Goal: Information Seeking & Learning: Compare options

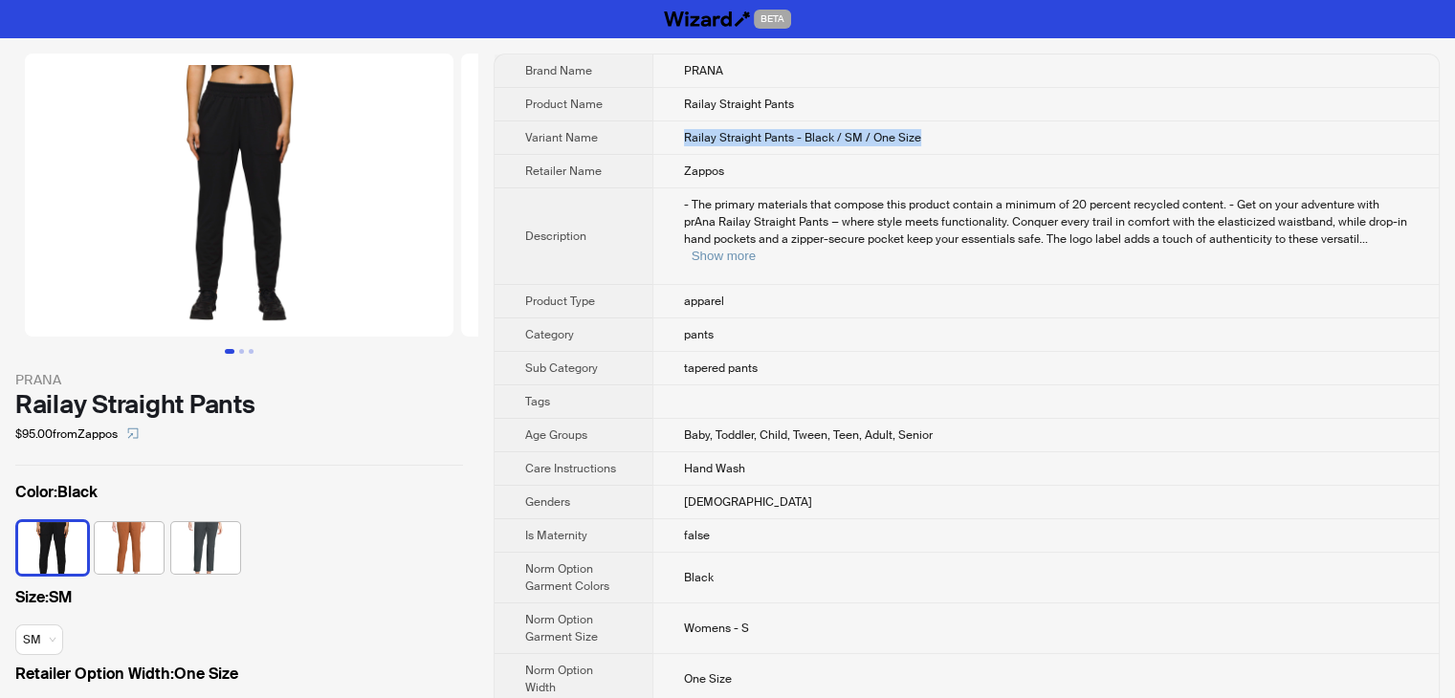
drag, startPoint x: 950, startPoint y: 135, endPoint x: 666, endPoint y: 134, distance: 284.0
click at [666, 134] on td "Railay Straight Pants - Black / SM / One Size" at bounding box center [1045, 137] width 786 height 33
copy span "Railay Straight Pants - Black / SM / One Size"
click at [1002, 136] on td "Railay Straight Pants - Black / SM / One Size" at bounding box center [1045, 137] width 786 height 33
drag, startPoint x: 961, startPoint y: 133, endPoint x: 680, endPoint y: 132, distance: 281.2
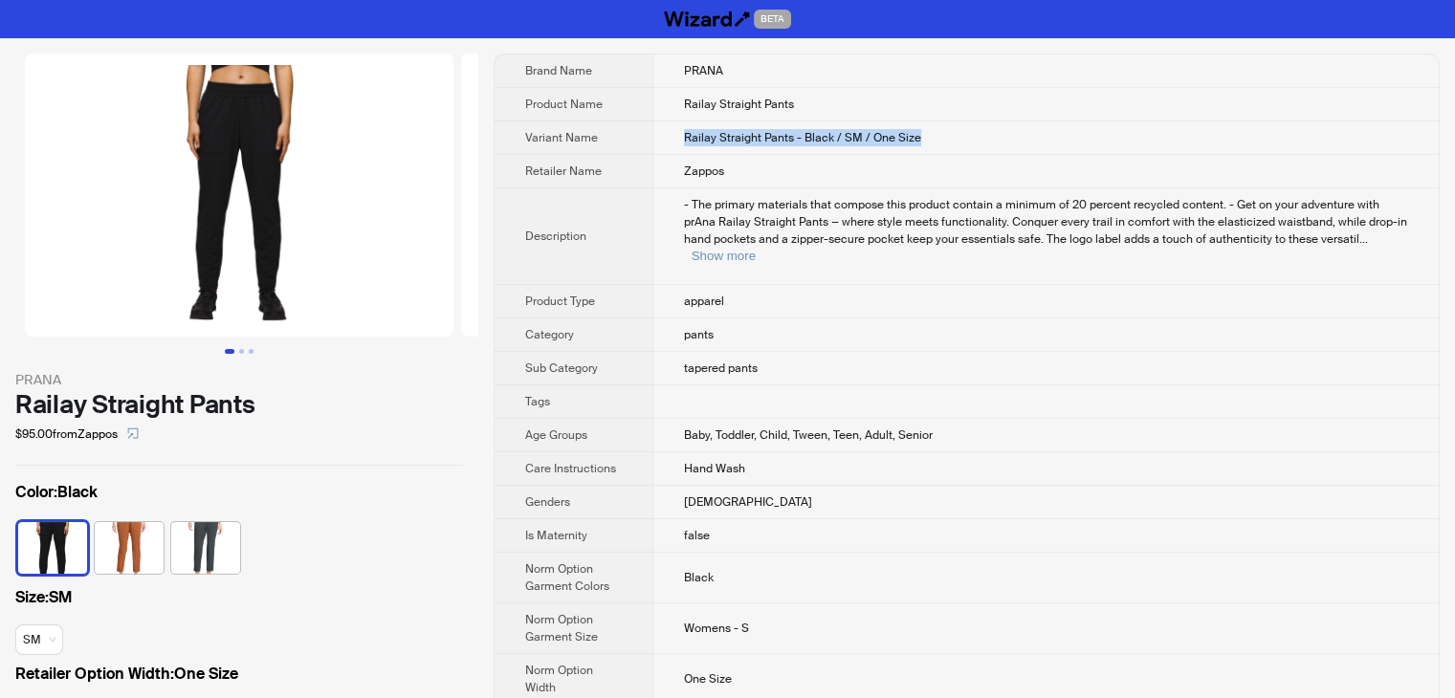
click at [680, 132] on td "Railay Straight Pants - Black / SM / One Size" at bounding box center [1045, 137] width 786 height 33
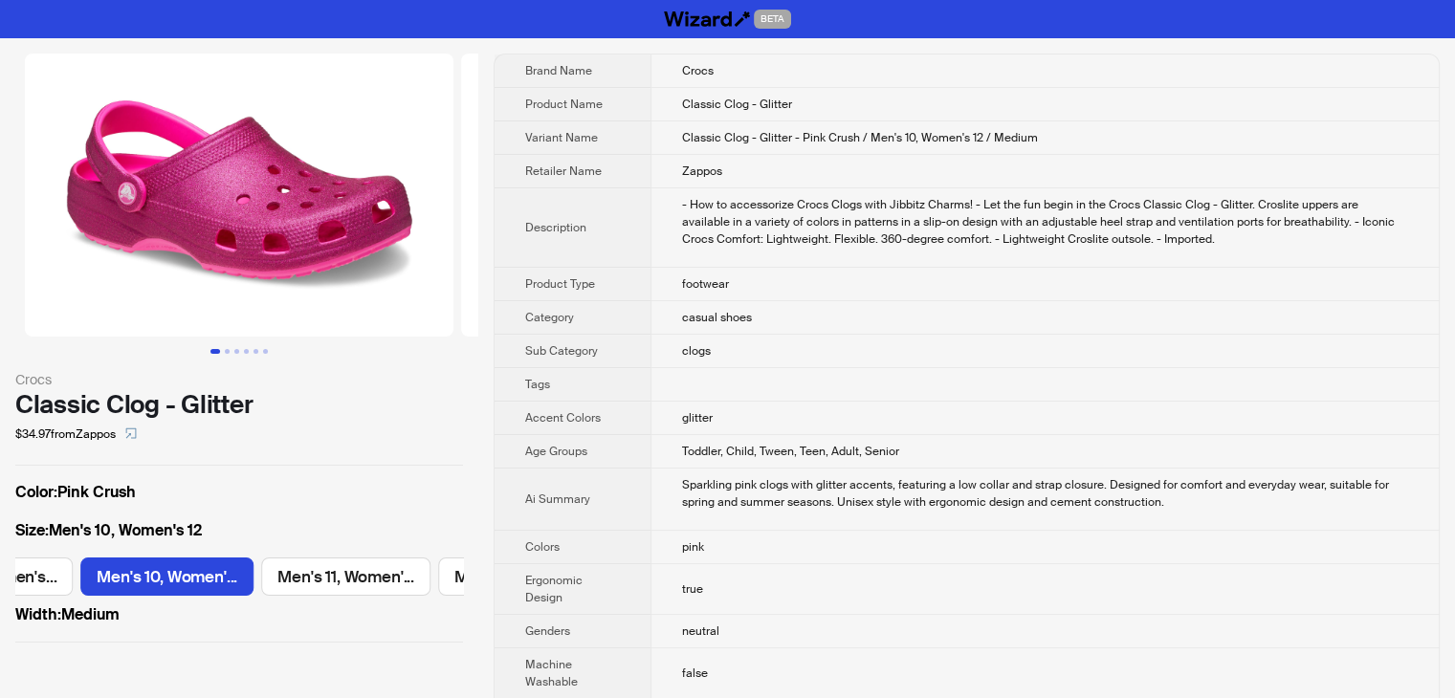
scroll to position [0, 1431]
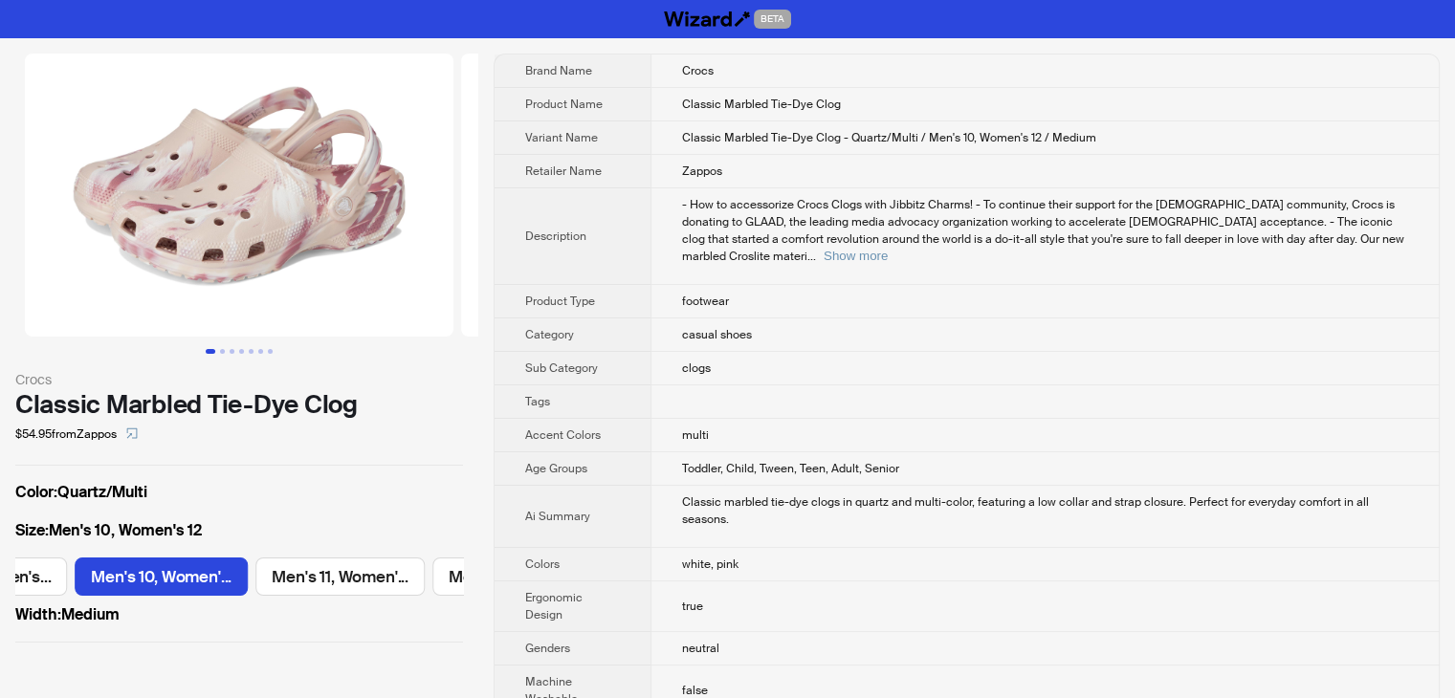
scroll to position [0, 1431]
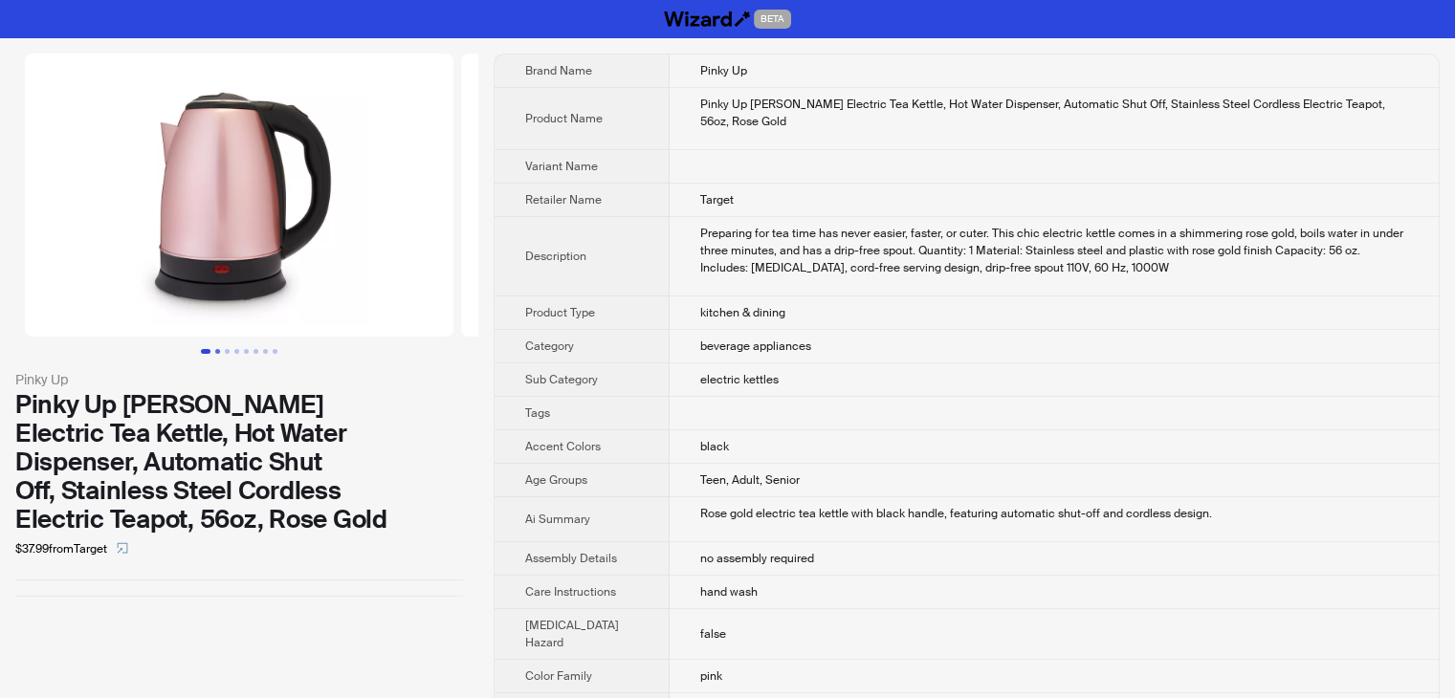
click at [217, 353] on button "Go to slide 2" at bounding box center [217, 351] width 5 height 5
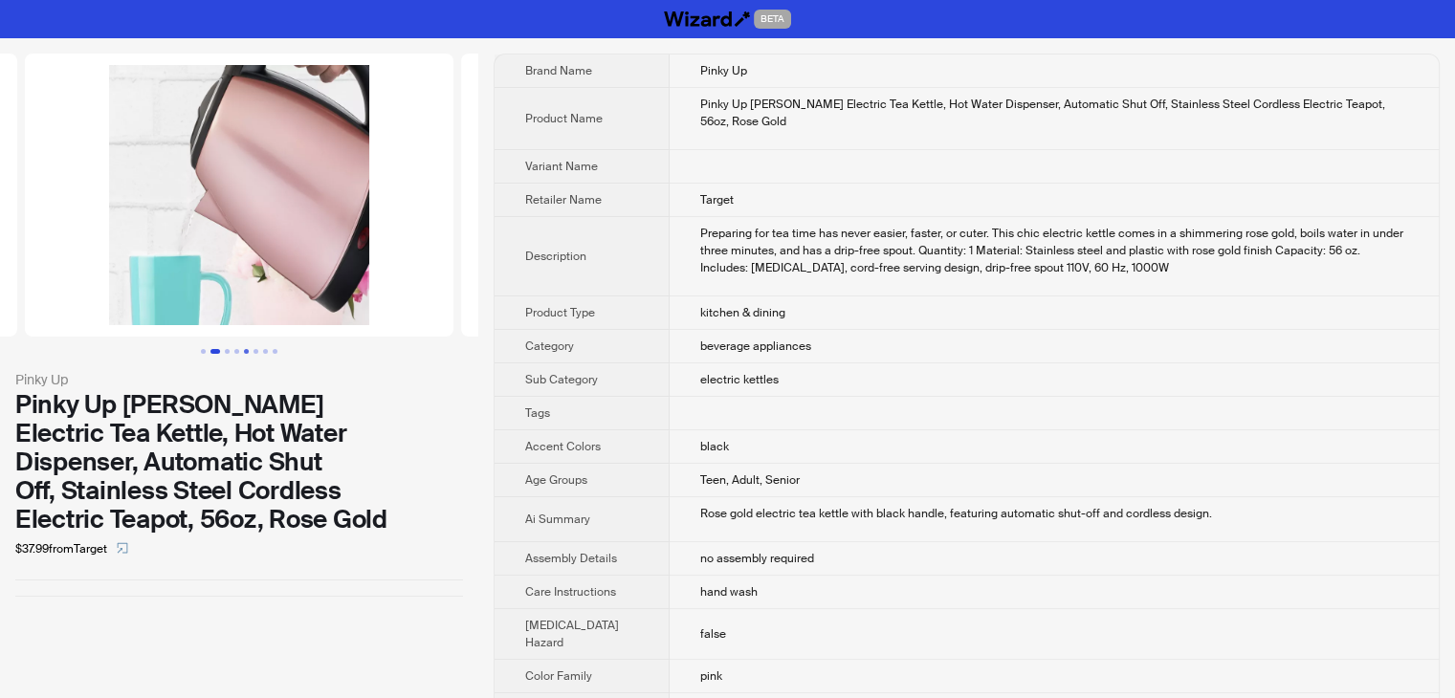
click at [247, 353] on button "Go to slide 5" at bounding box center [246, 351] width 5 height 5
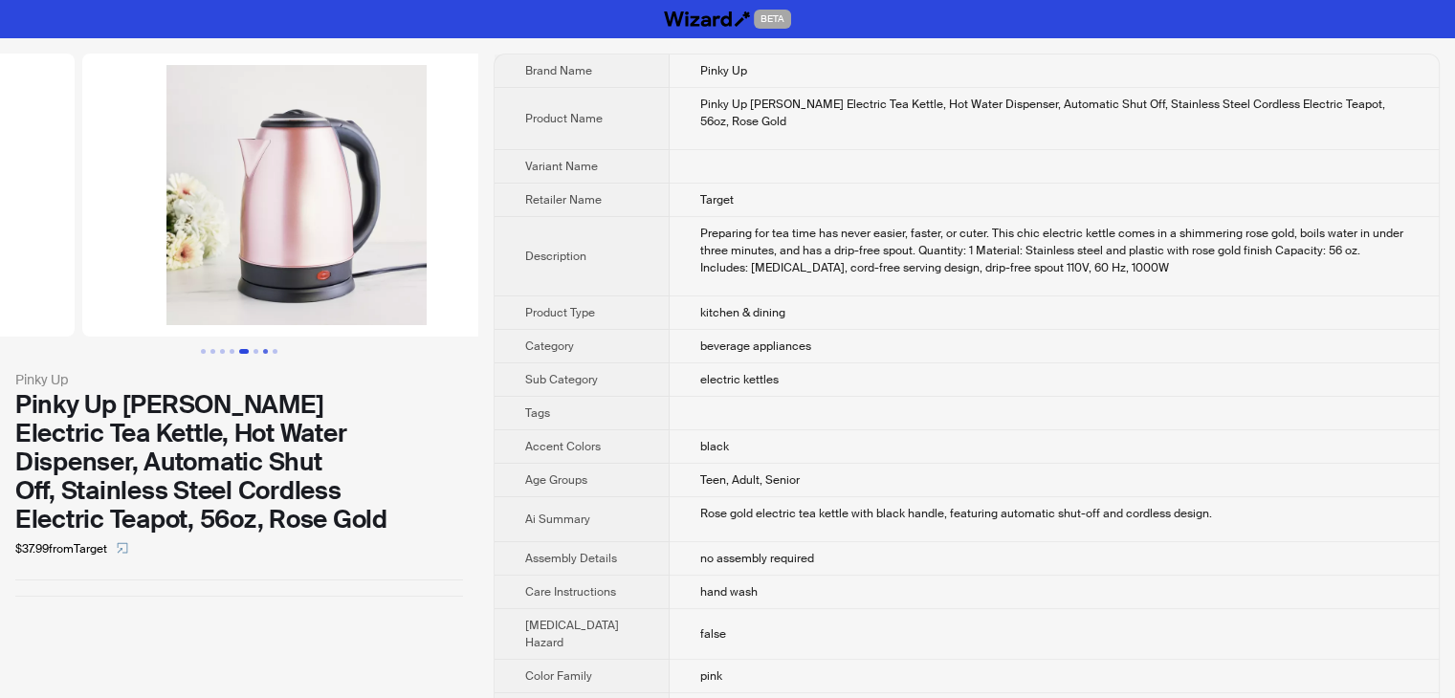
click at [263, 354] on button "Go to slide 7" at bounding box center [265, 351] width 5 height 5
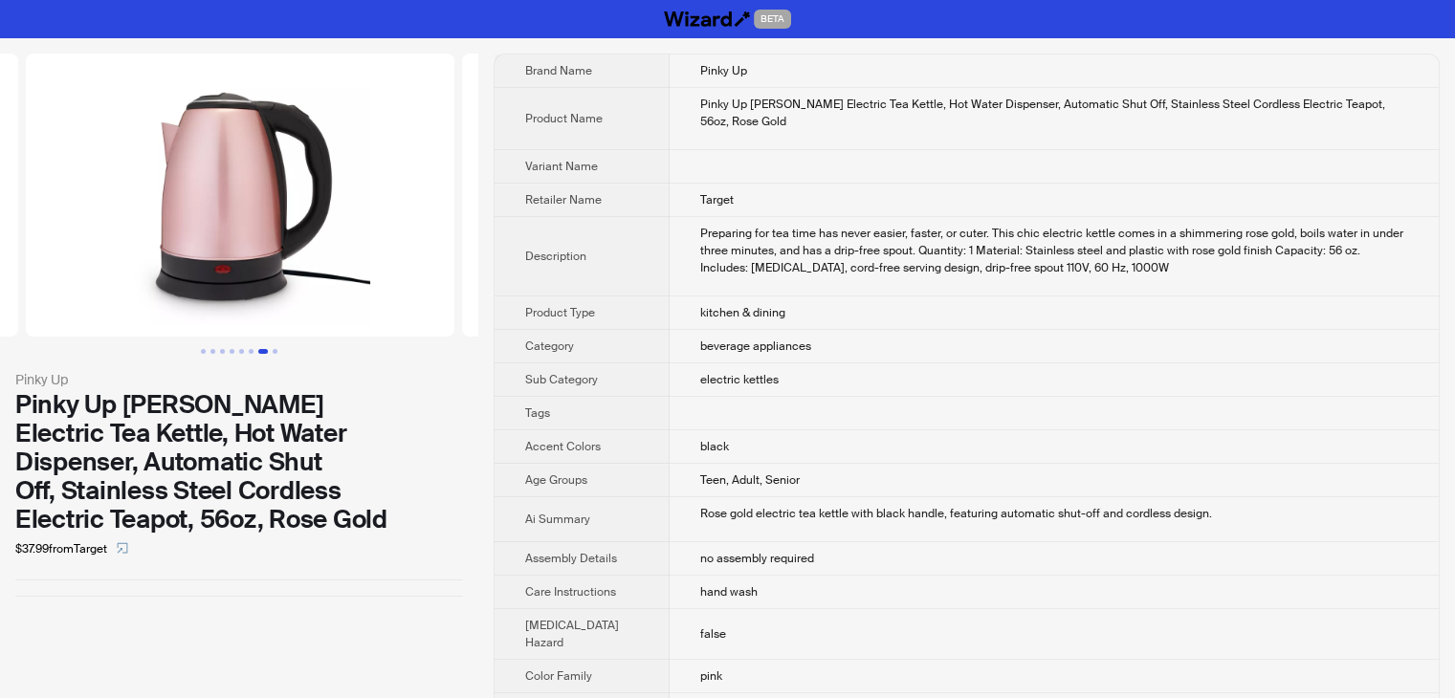
scroll to position [0, 2616]
click at [296, 357] on div "Pinky Up Pinky Up Parker Electric Tea Kettle, Hot Water Dispenser, Automatic Sh…" at bounding box center [239, 325] width 478 height 574
click at [276, 352] on button "Go to slide 8" at bounding box center [275, 351] width 5 height 5
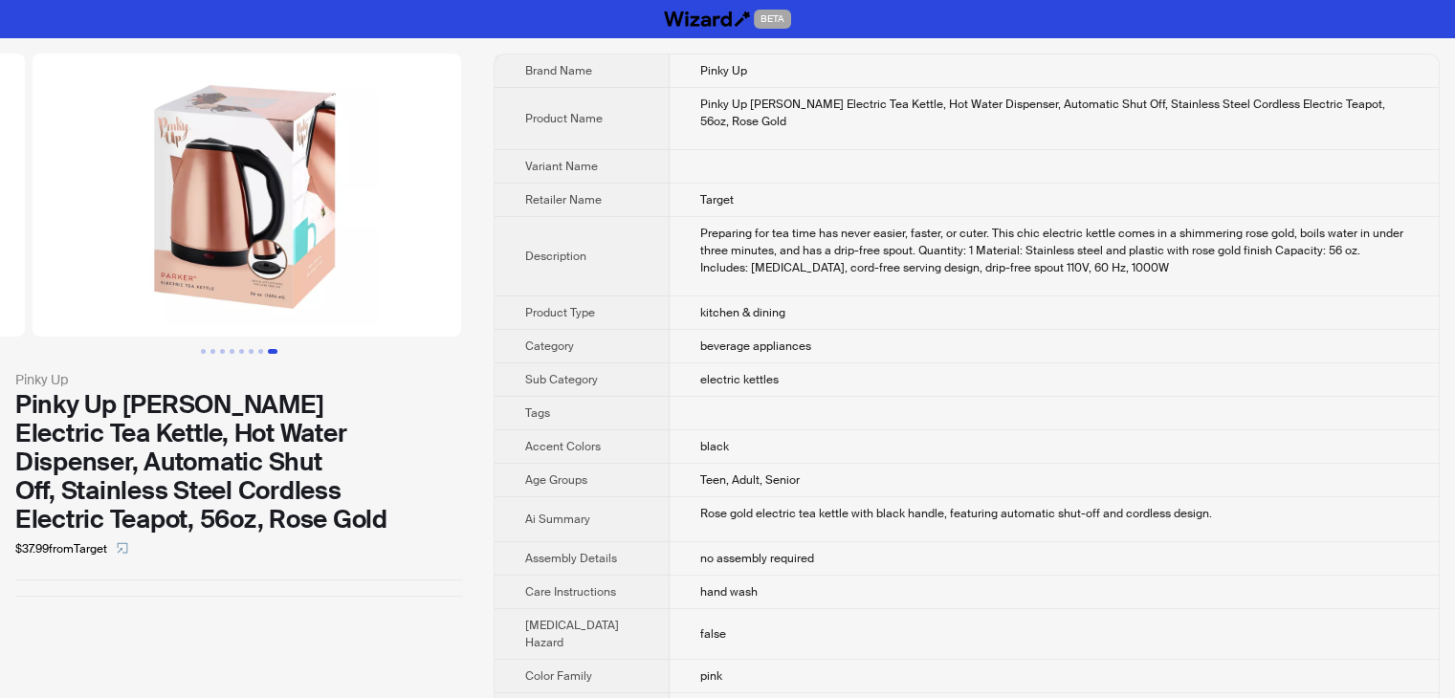
scroll to position [0, 3053]
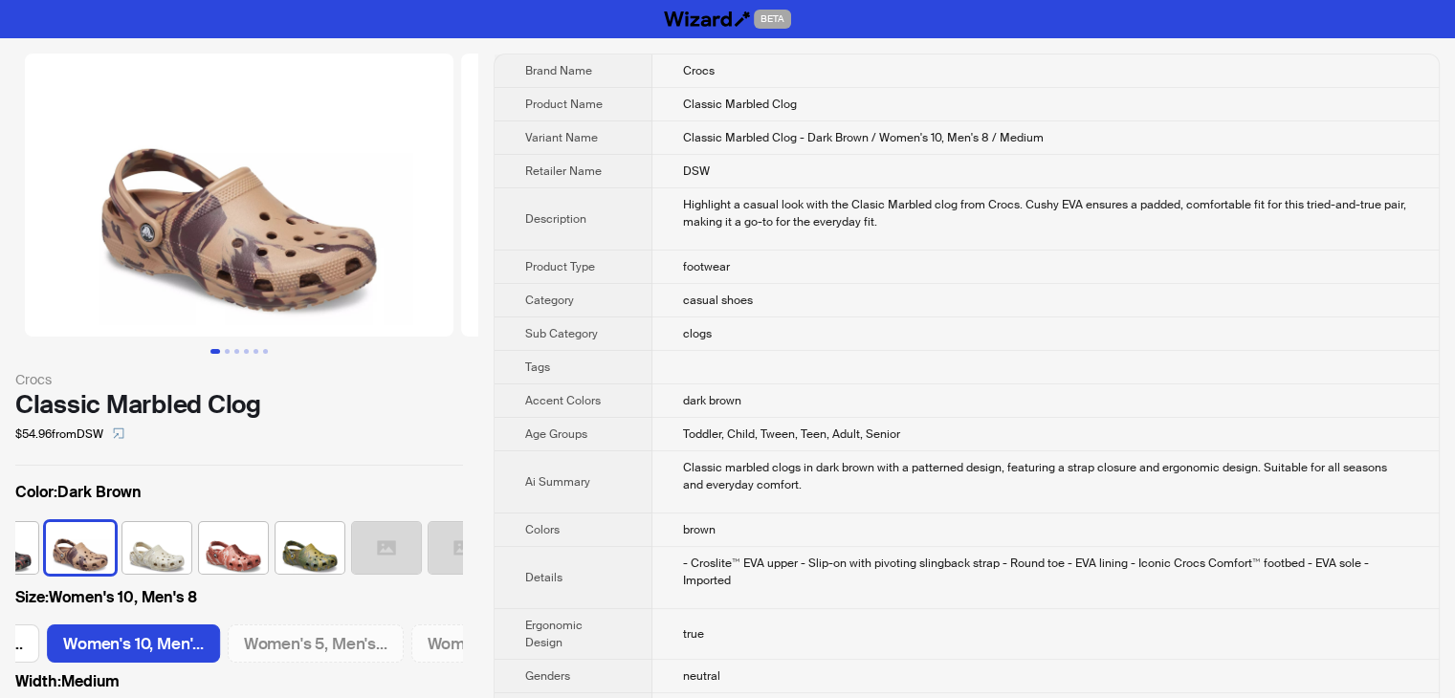
scroll to position [0, 1150]
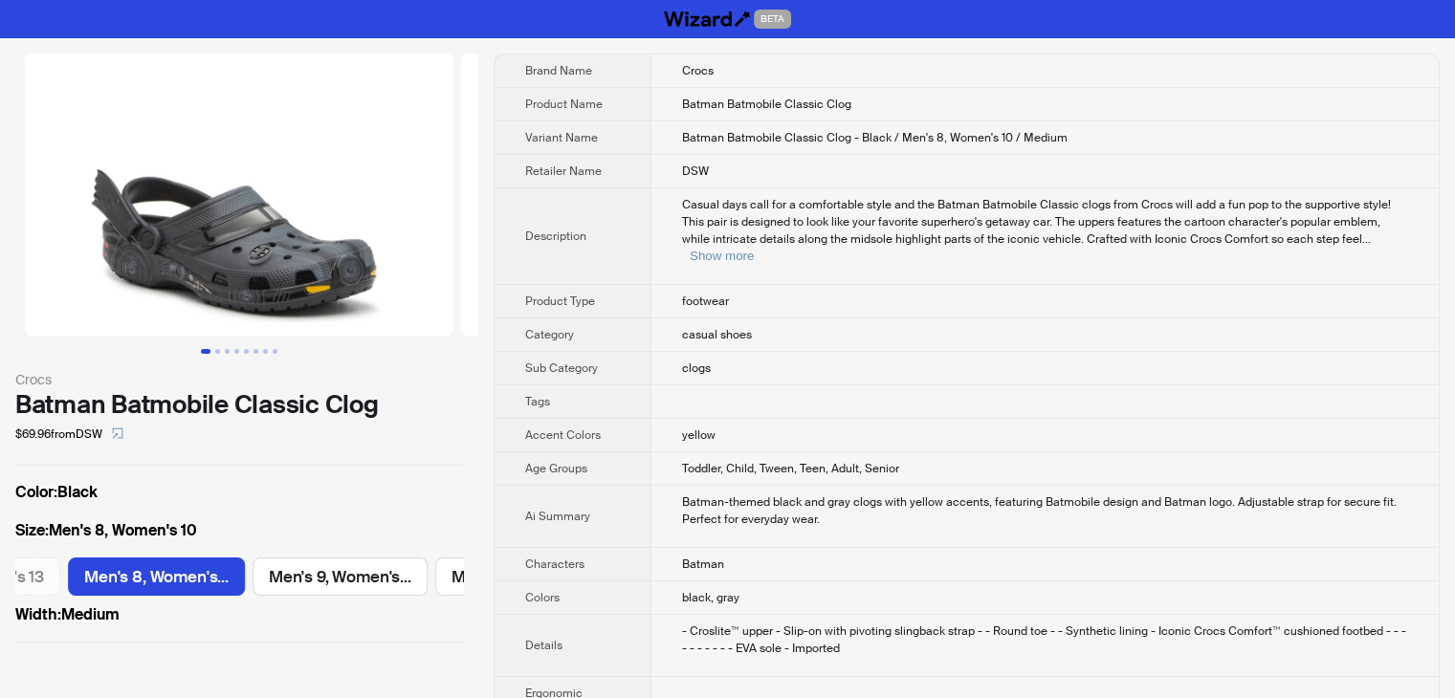
scroll to position [0, 1388]
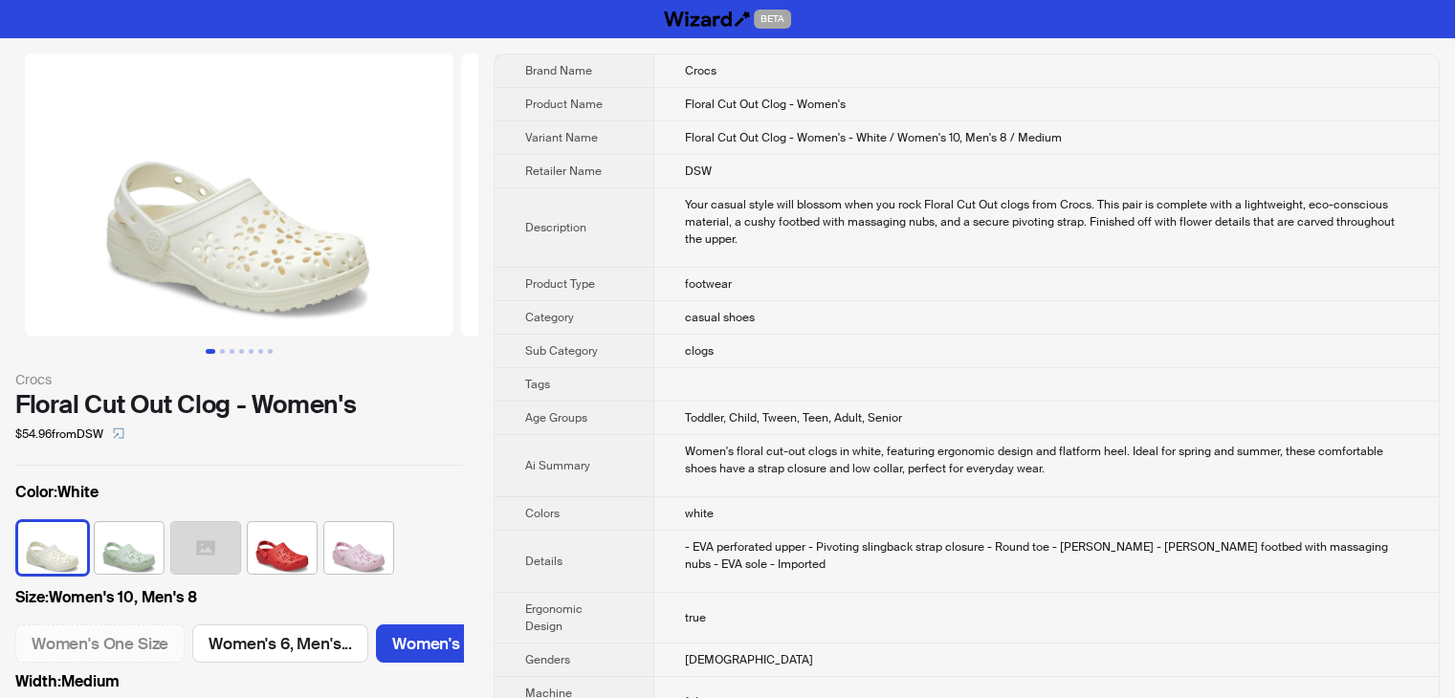
scroll to position [0, 328]
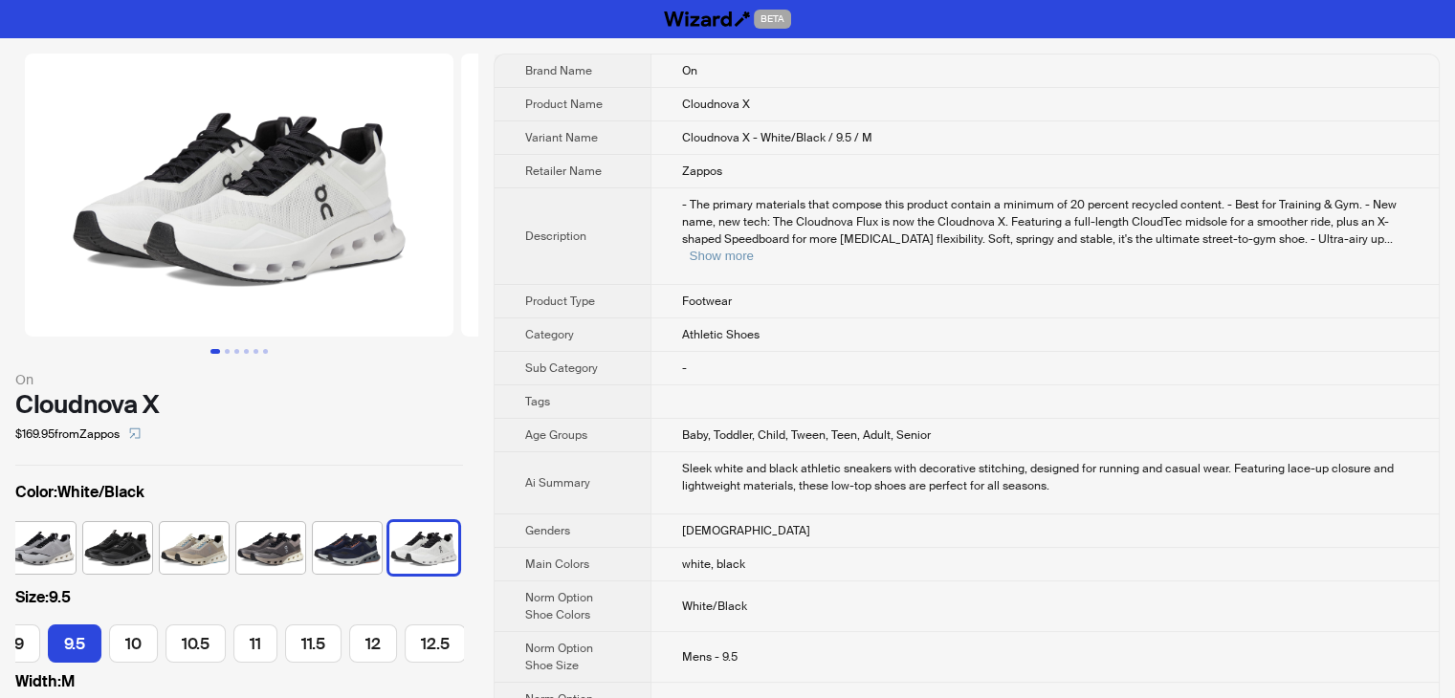
scroll to position [0, 239]
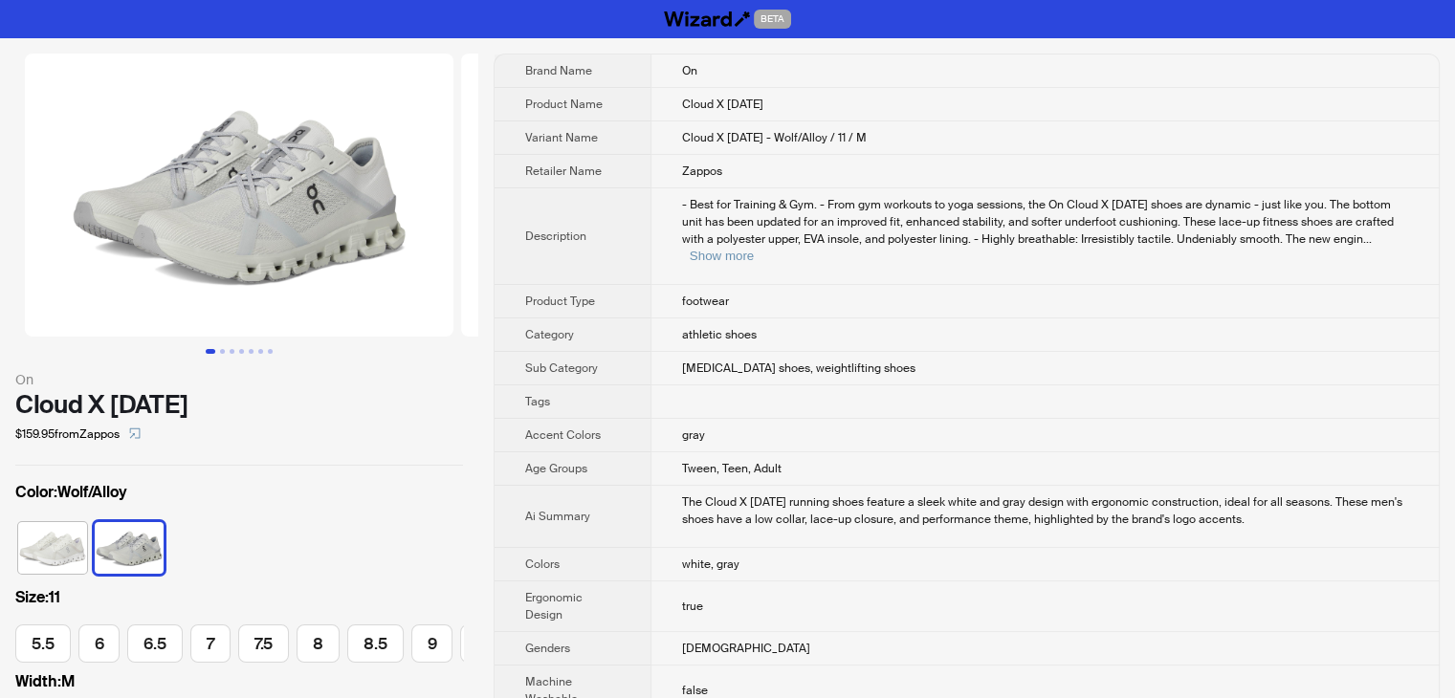
scroll to position [0, 224]
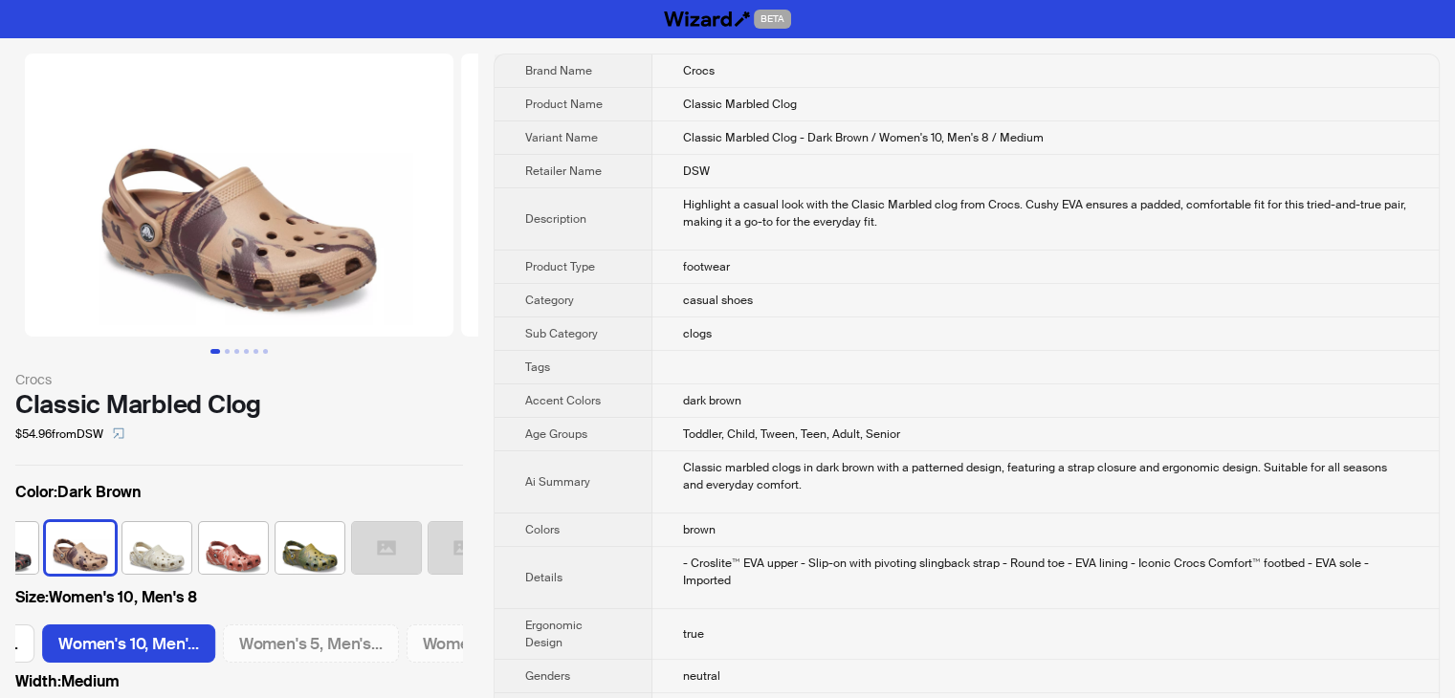
scroll to position [0, 1150]
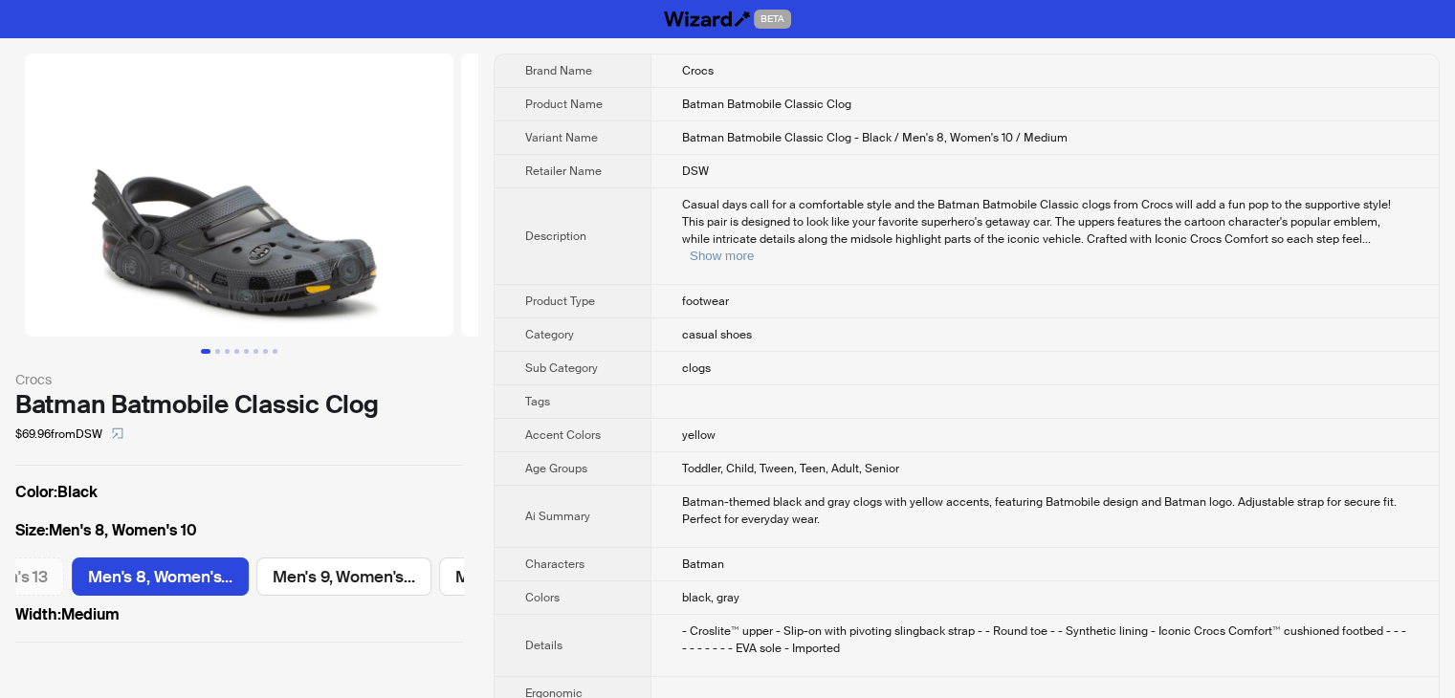
scroll to position [0, 1388]
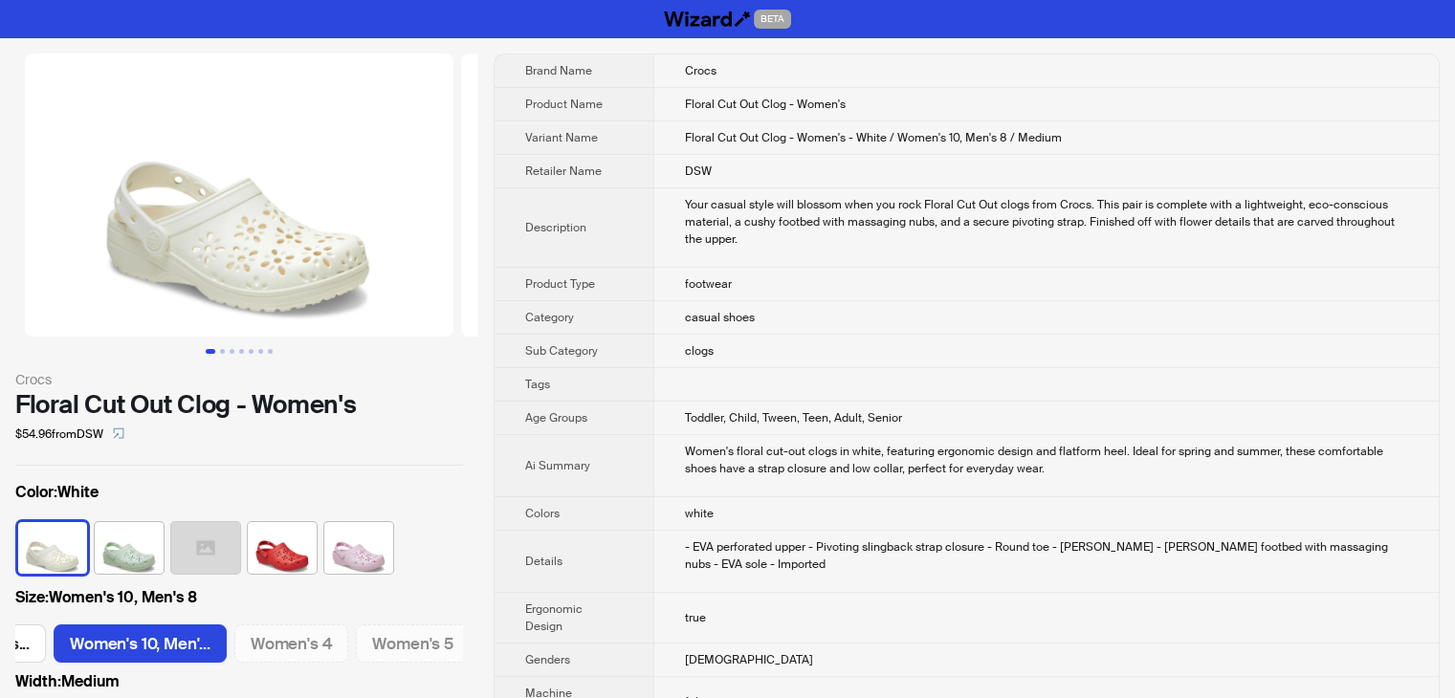
scroll to position [0, 328]
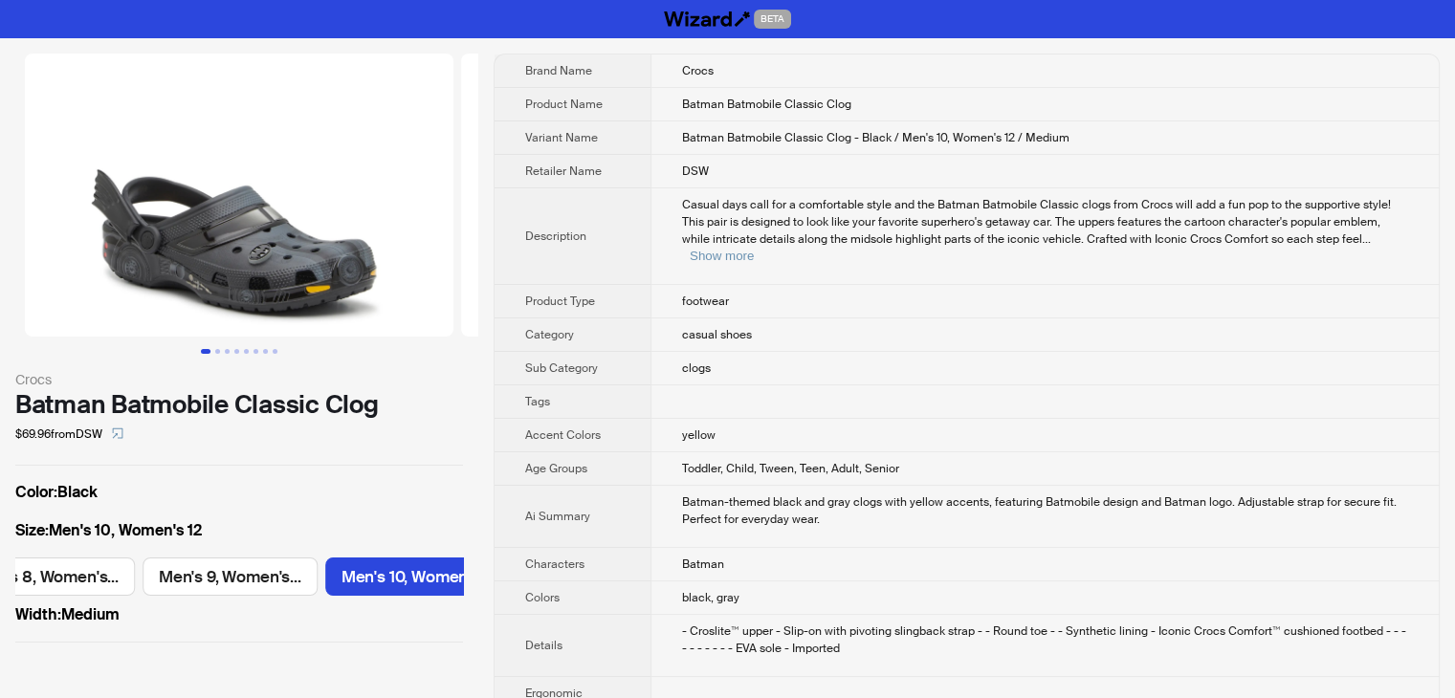
scroll to position [0, 1503]
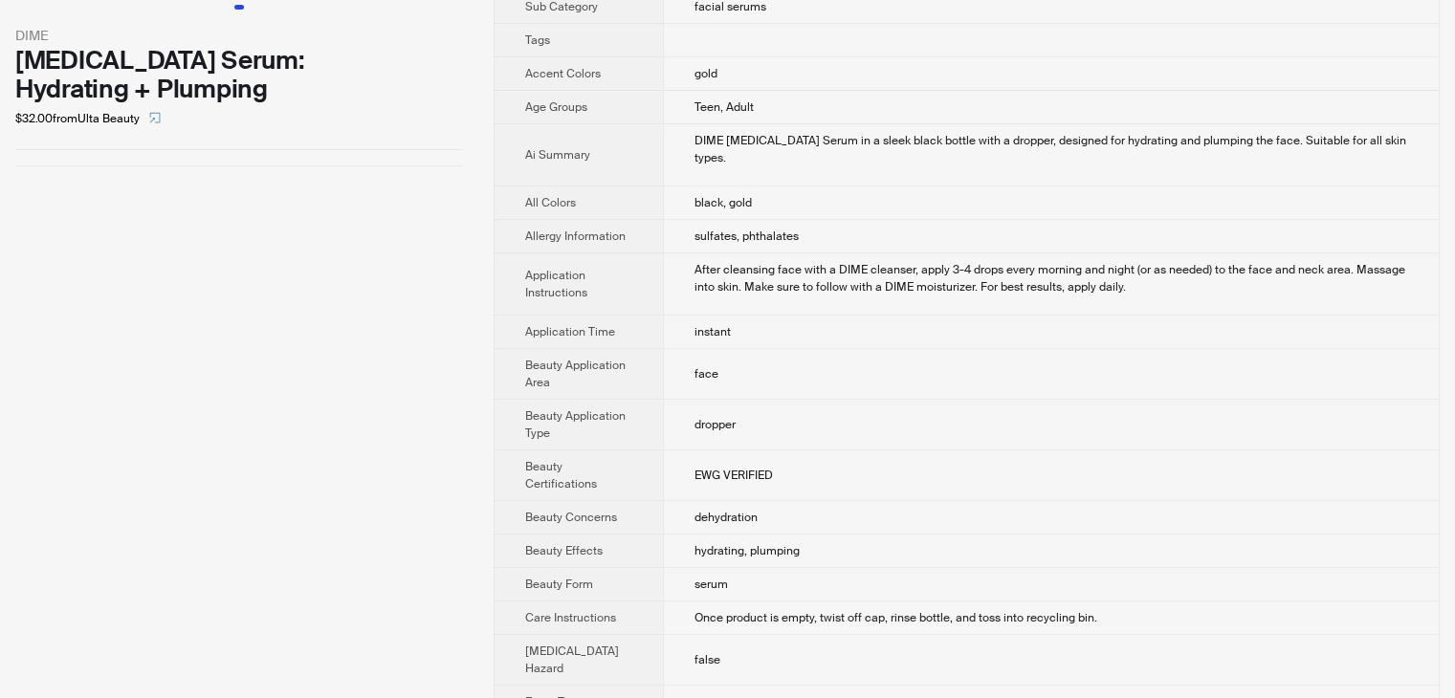
scroll to position [96, 0]
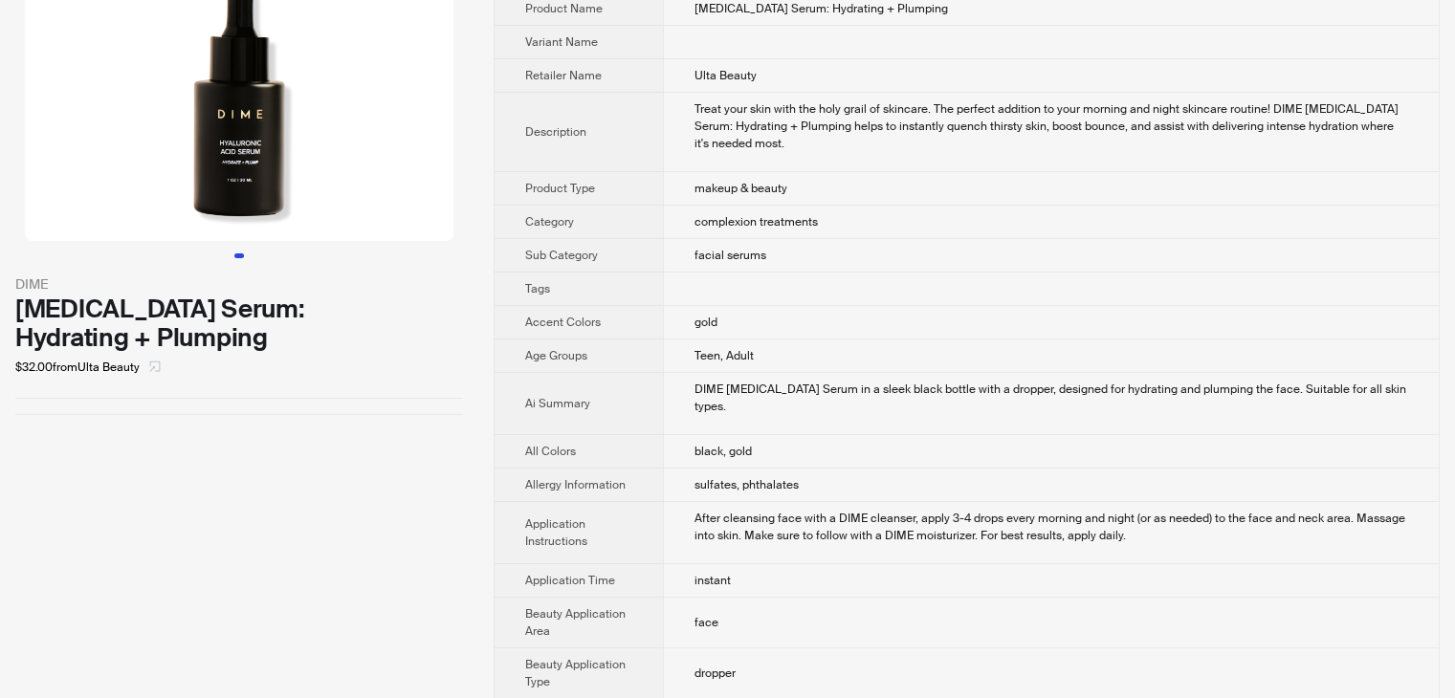
click at [160, 361] on icon "select" at bounding box center [155, 366] width 11 height 11
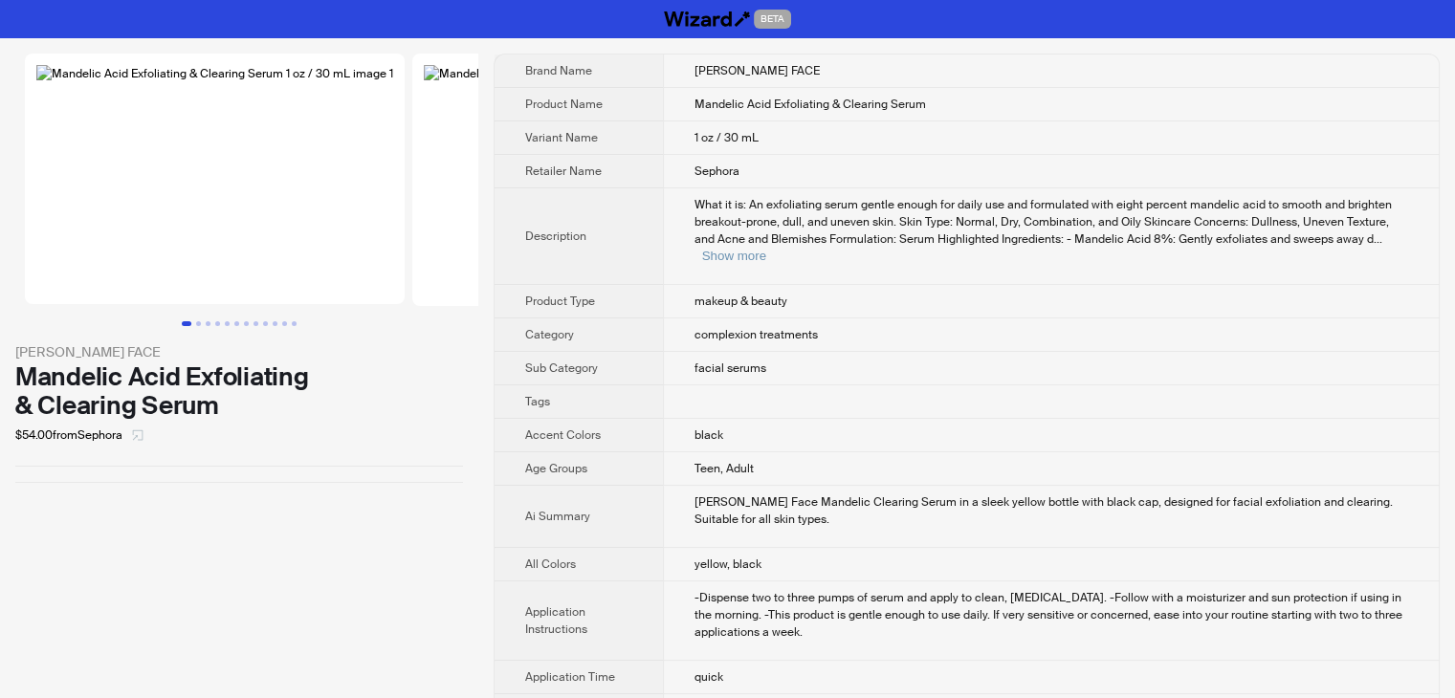
click at [140, 441] on icon "select" at bounding box center [137, 434] width 11 height 11
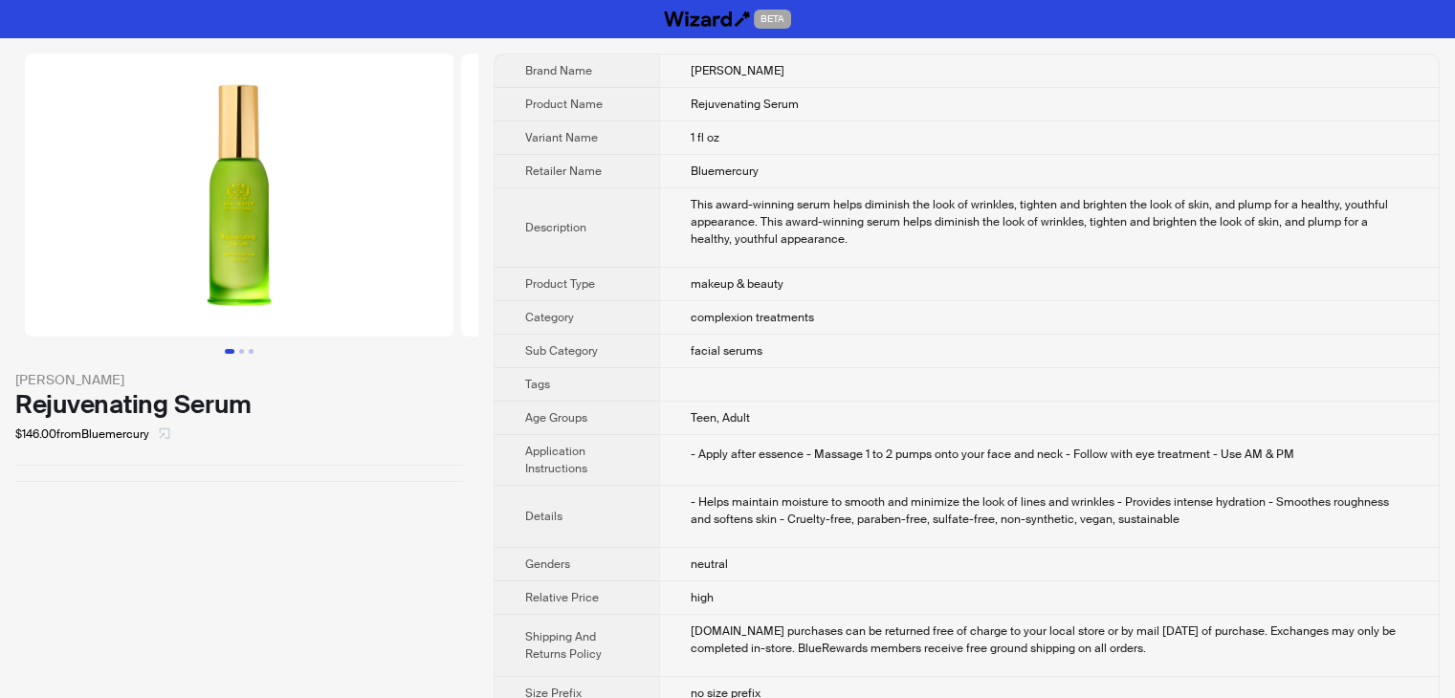
click at [166, 435] on icon "select" at bounding box center [165, 433] width 11 height 11
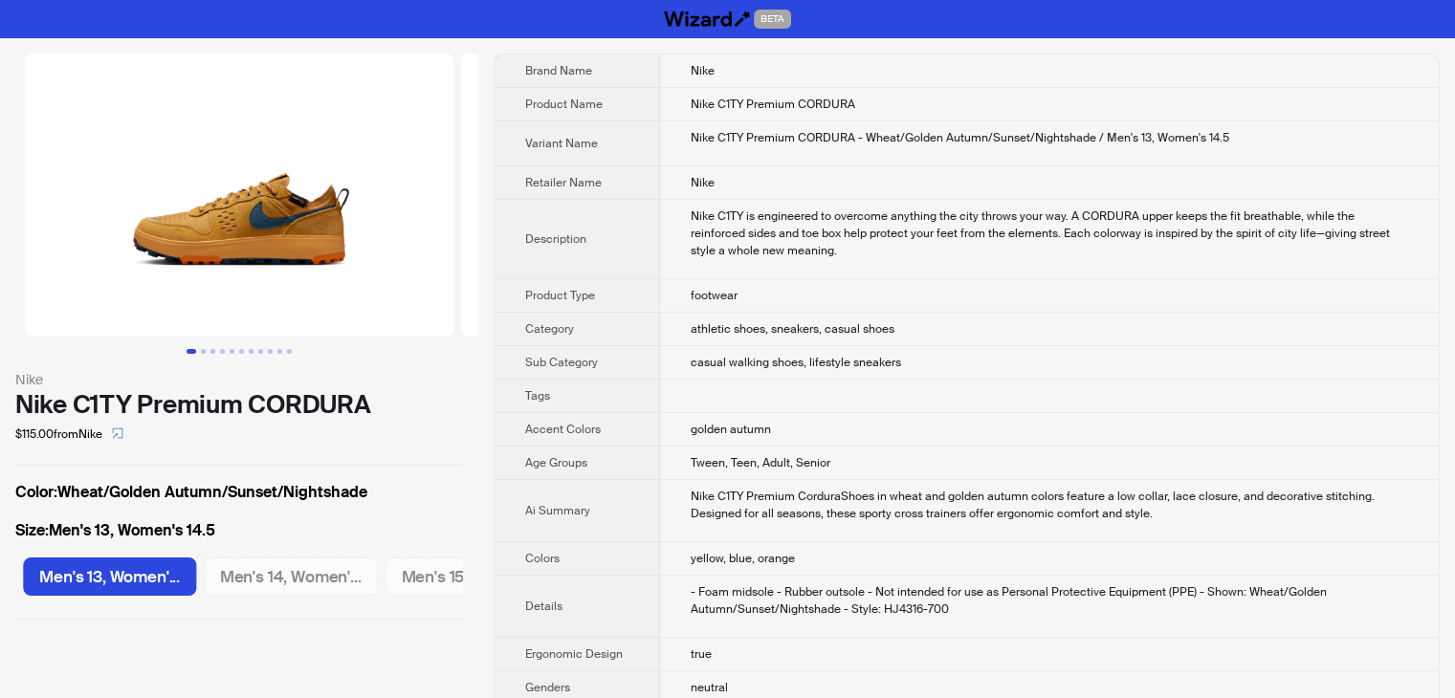
scroll to position [0, 2543]
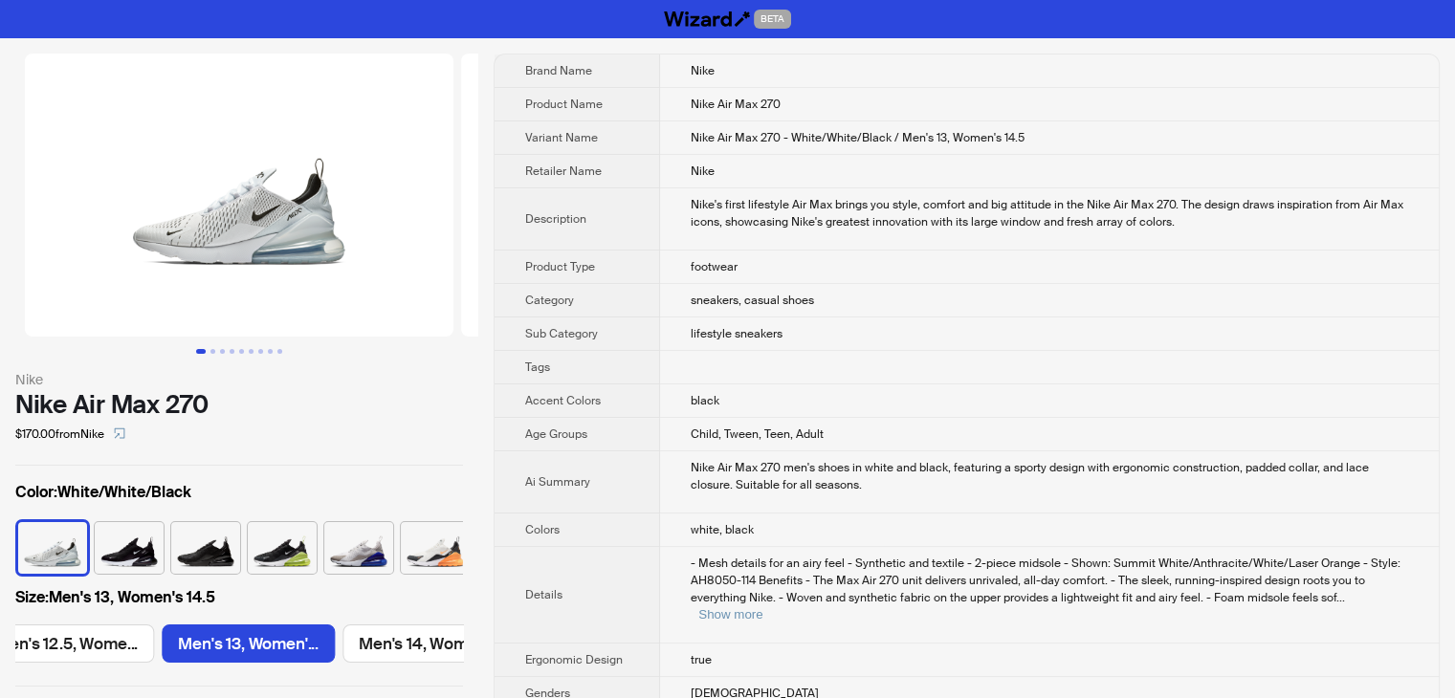
scroll to position [0, 2543]
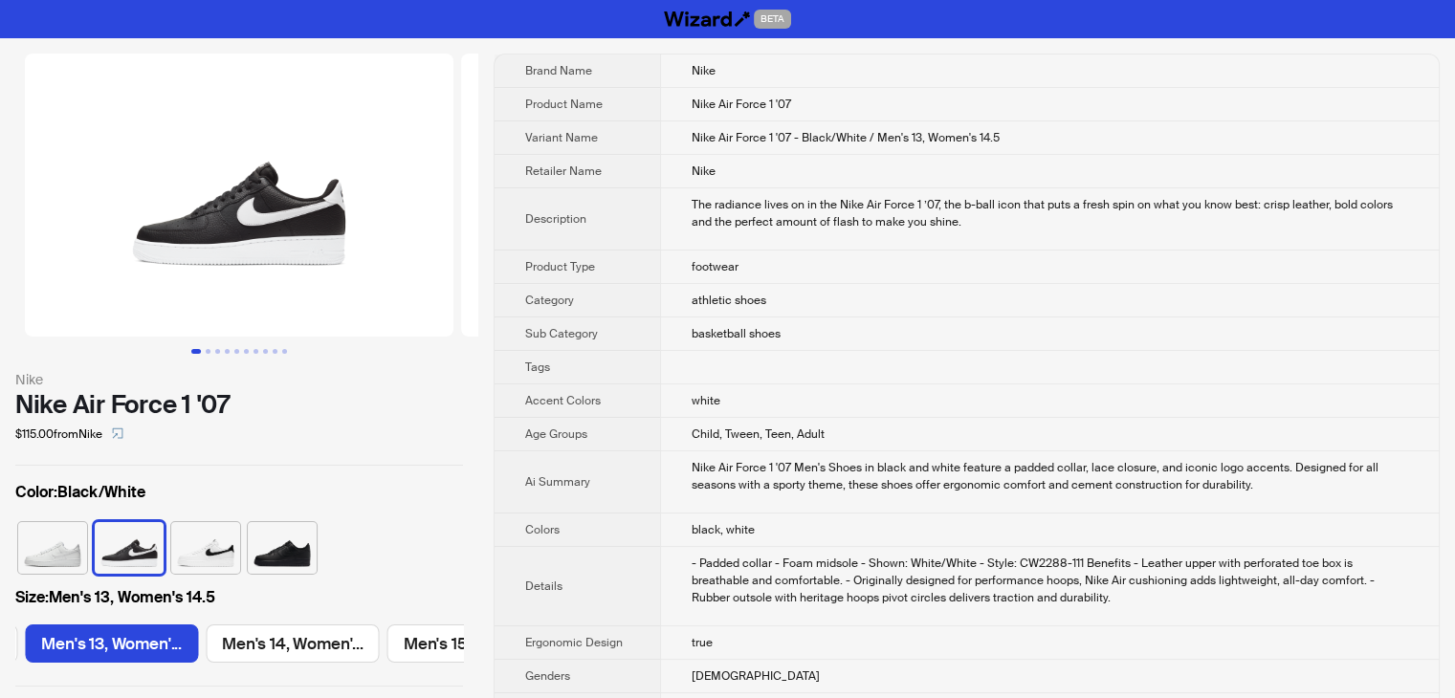
scroll to position [0, 3464]
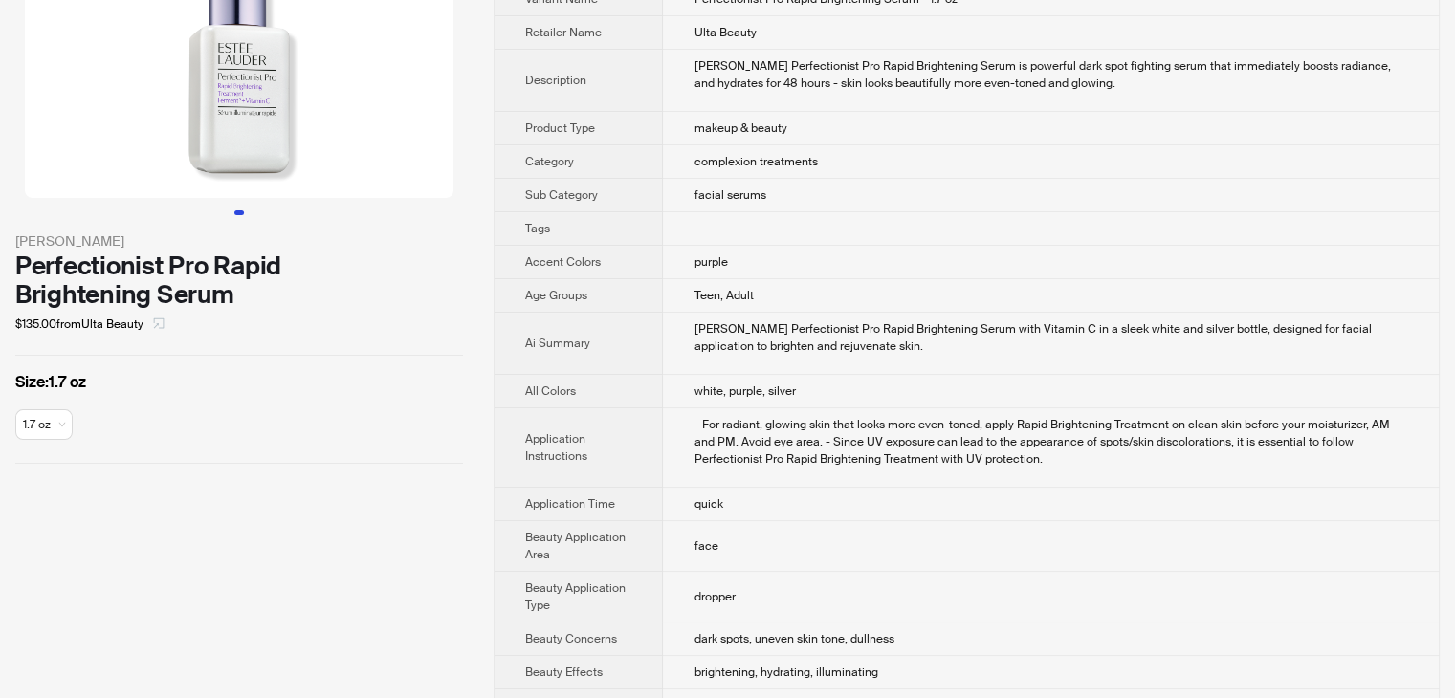
scroll to position [191, 0]
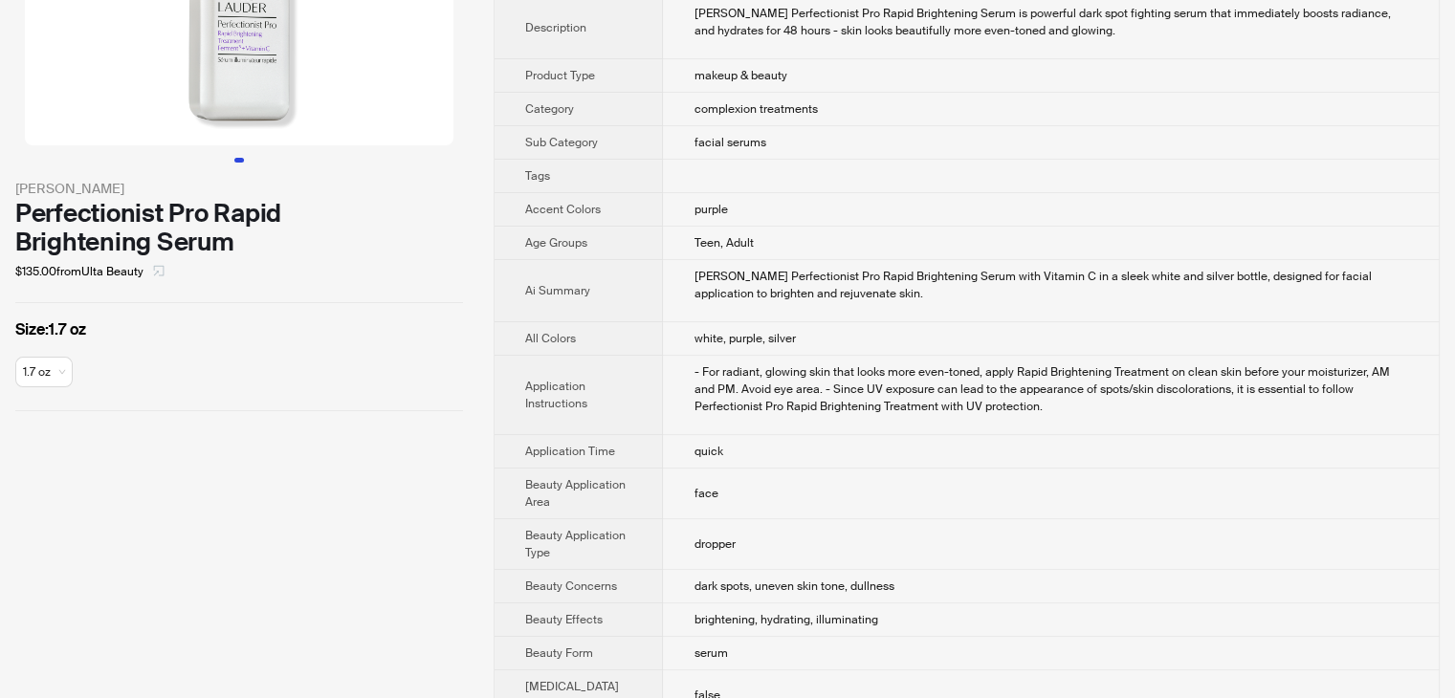
click at [158, 269] on icon "select" at bounding box center [159, 271] width 11 height 11
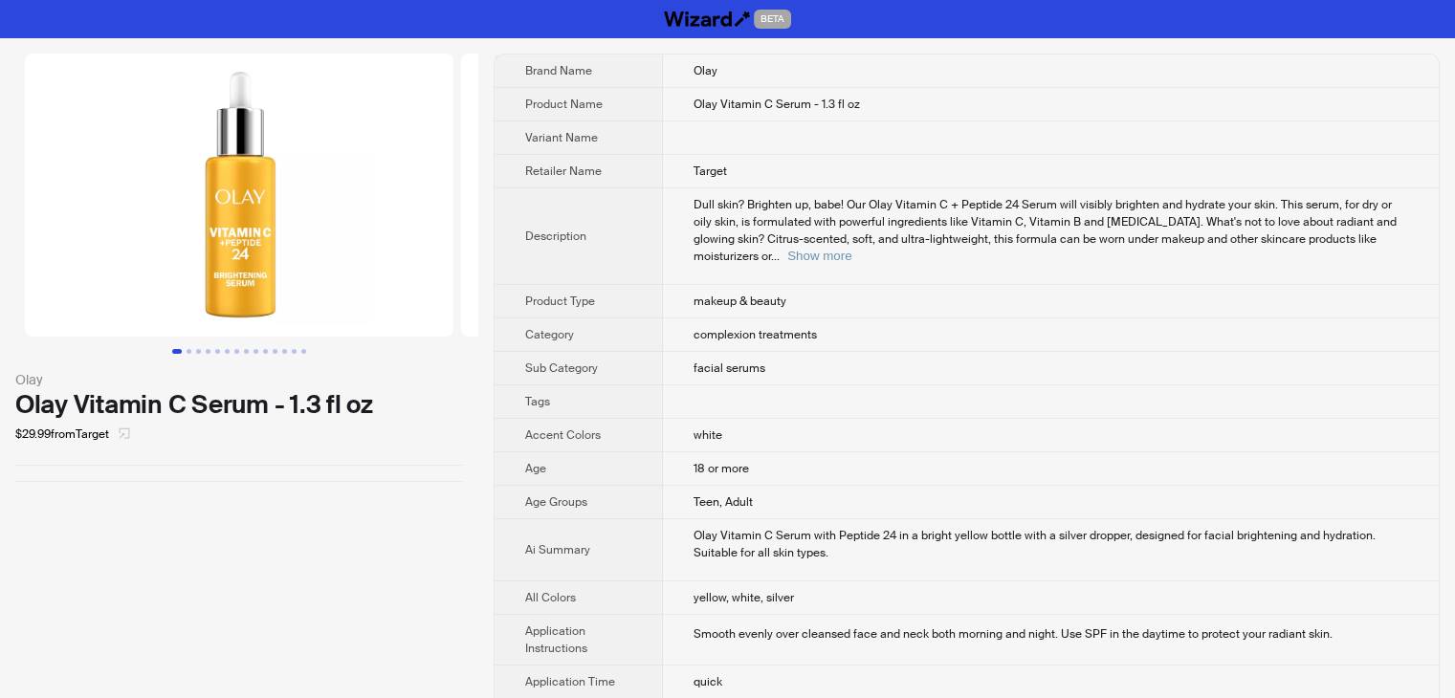
click at [128, 438] on icon "select" at bounding box center [124, 432] width 11 height 11
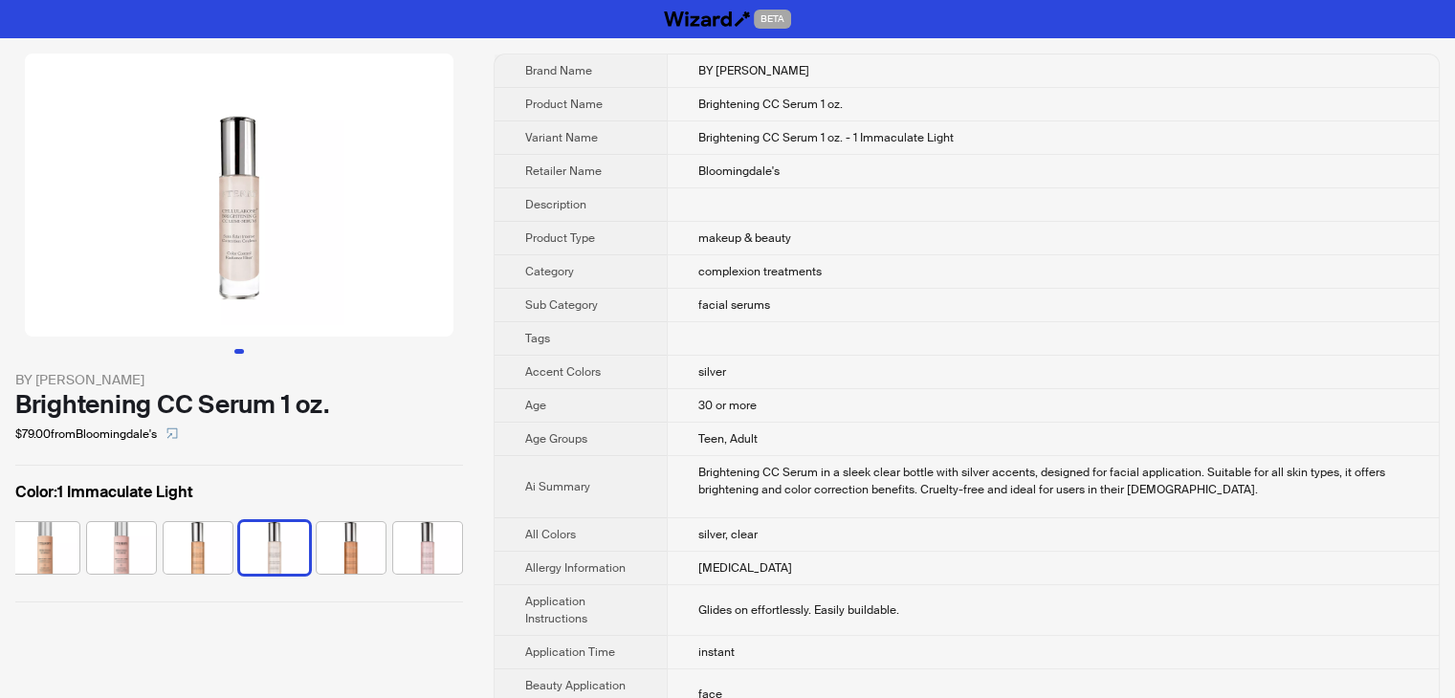
scroll to position [0, 164]
click at [176, 433] on icon "select" at bounding box center [172, 433] width 11 height 11
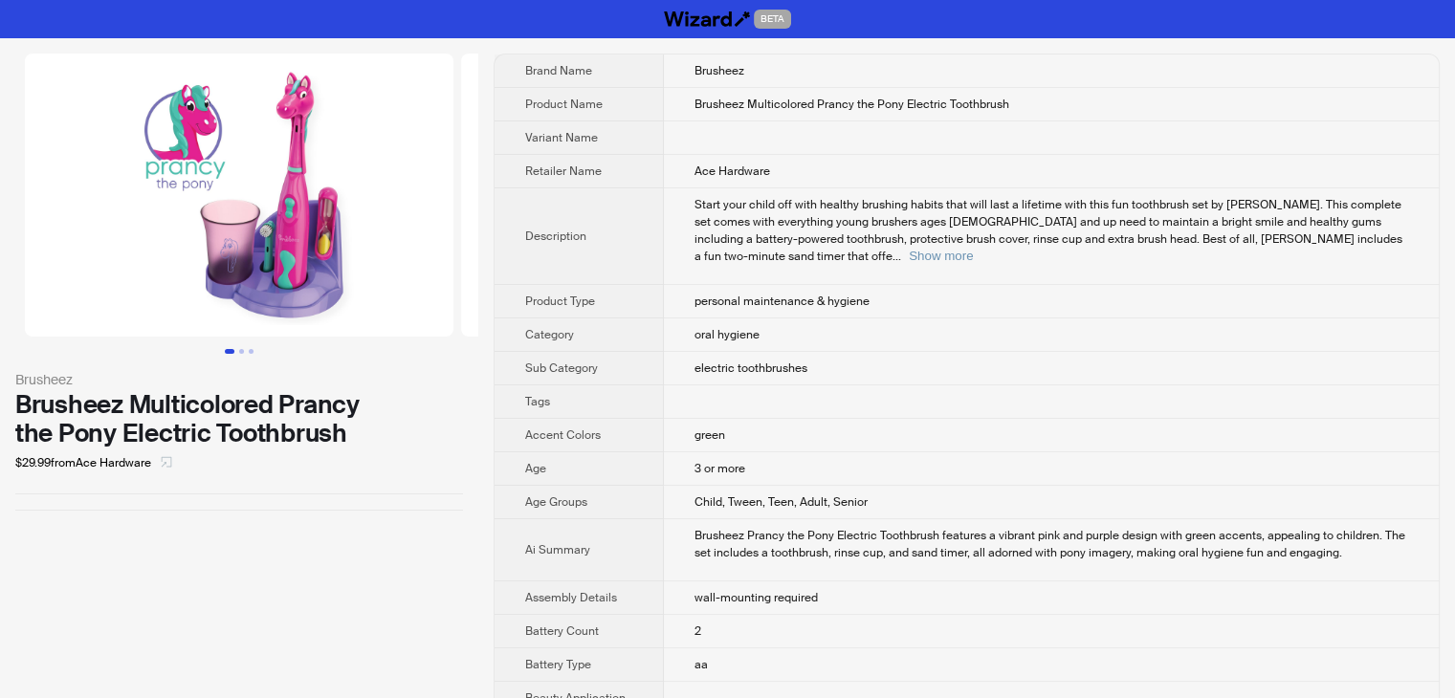
click at [172, 464] on icon "select" at bounding box center [166, 461] width 11 height 11
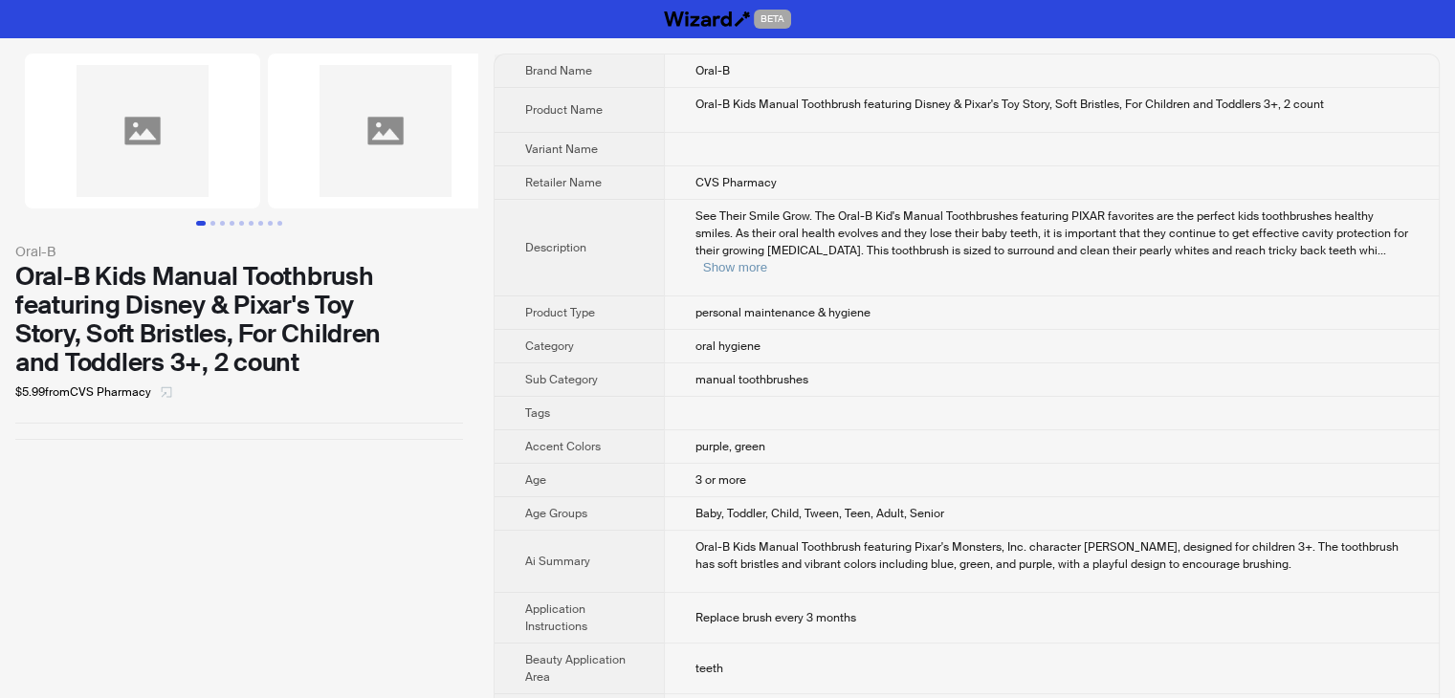
click at [161, 394] on button "button" at bounding box center [166, 392] width 31 height 31
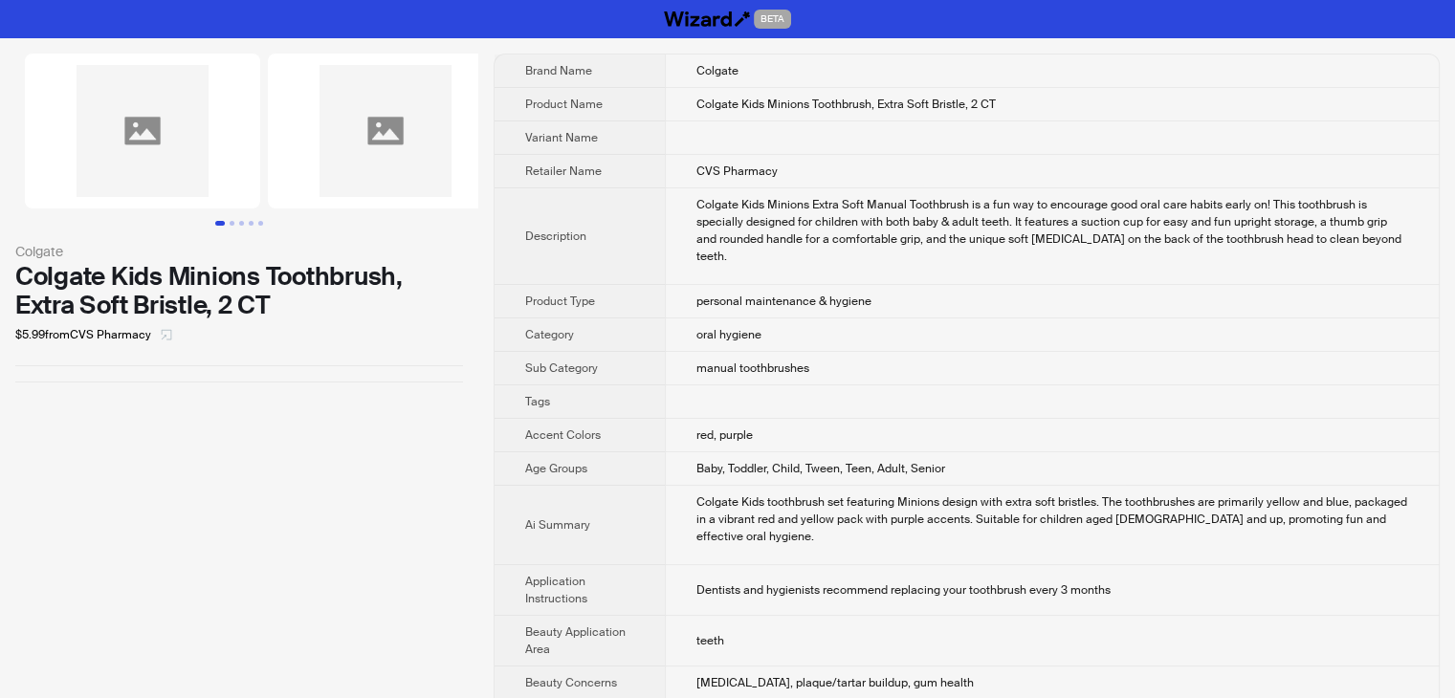
click at [169, 338] on icon "select" at bounding box center [166, 334] width 11 height 11
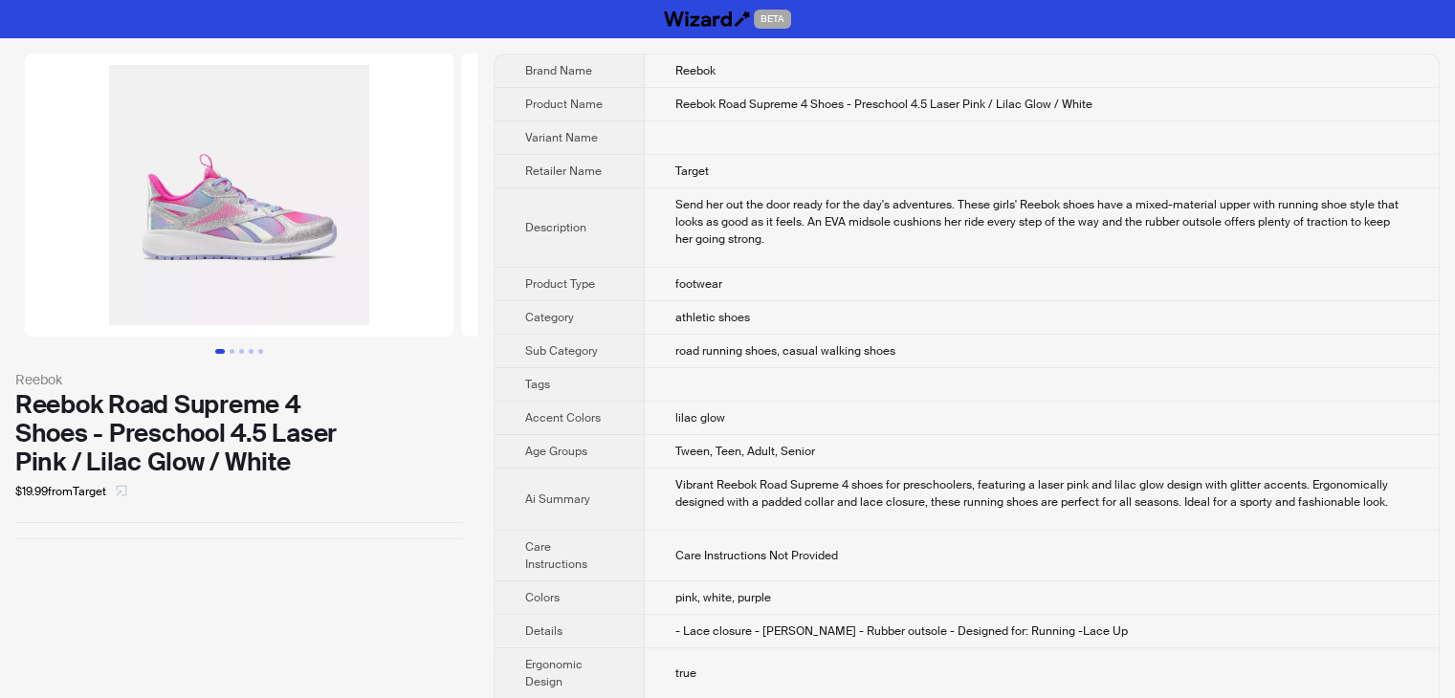
click at [127, 489] on icon "select" at bounding box center [121, 490] width 11 height 11
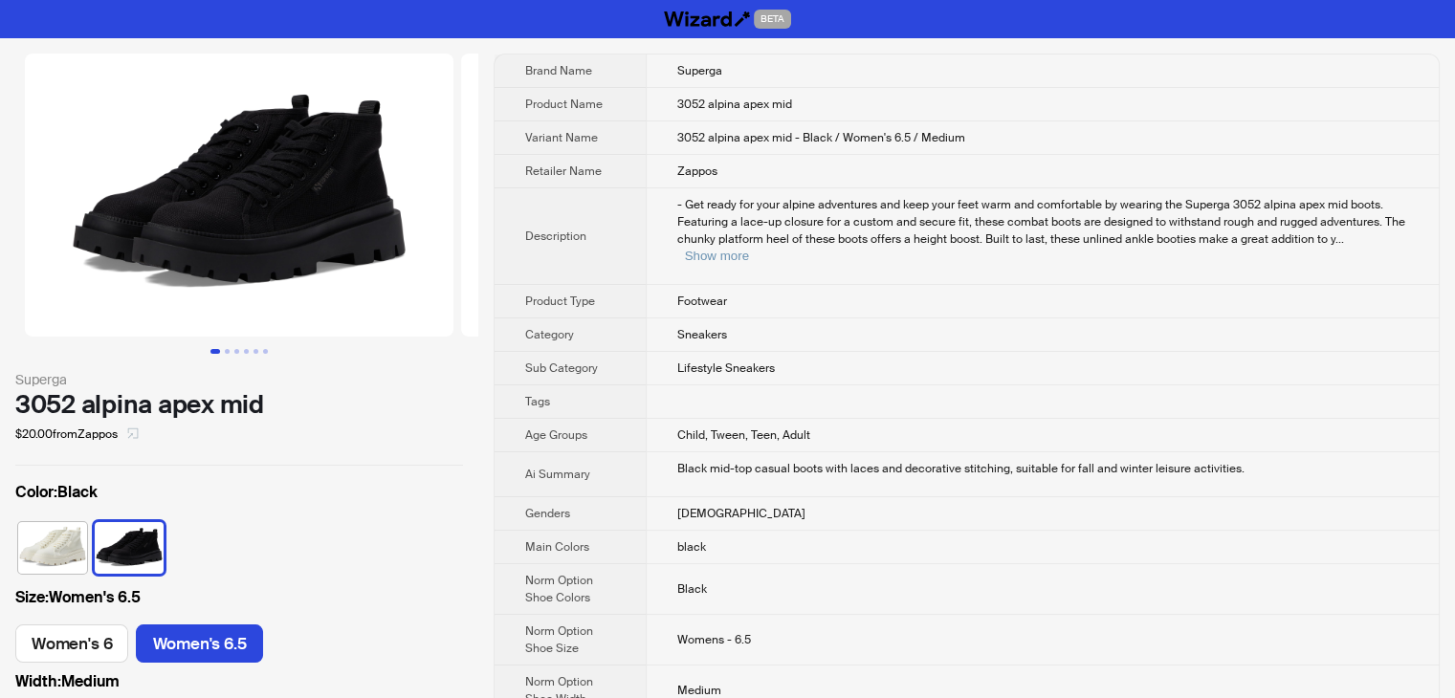
click at [137, 430] on icon "select" at bounding box center [132, 432] width 11 height 11
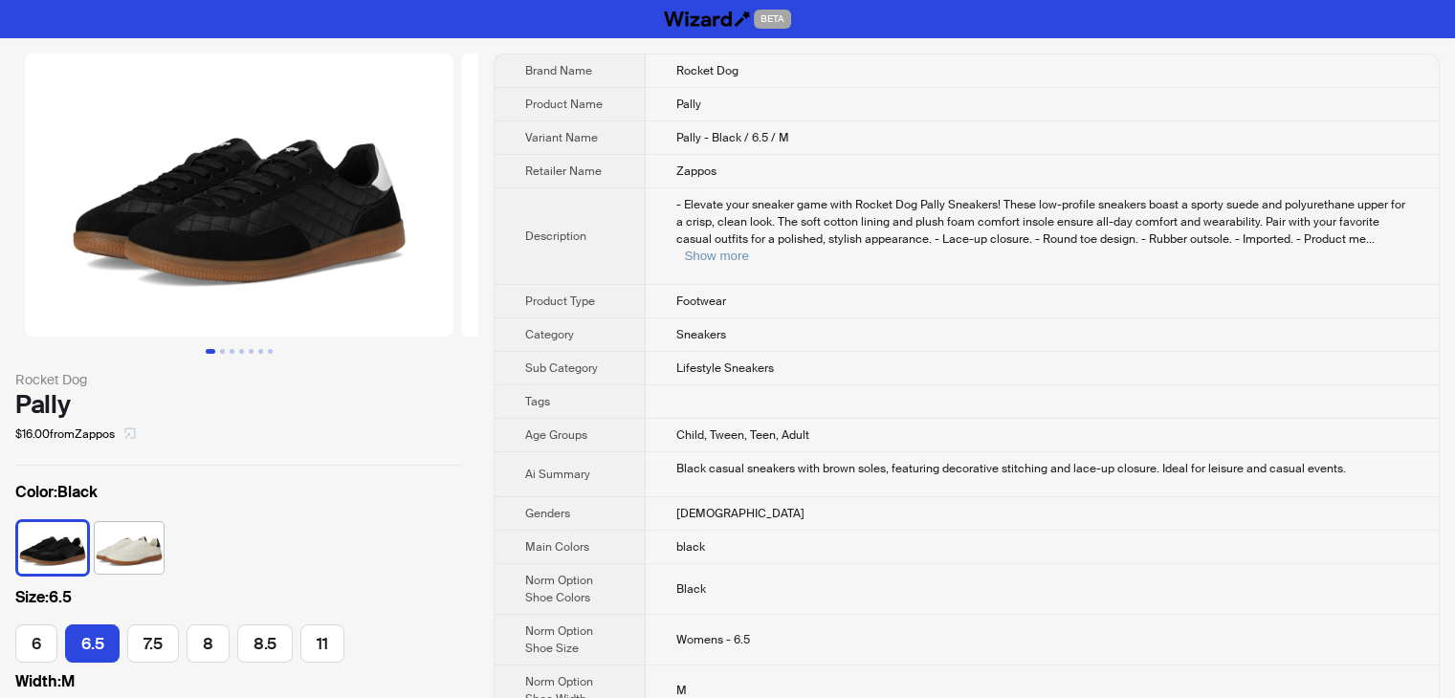
click at [129, 435] on button "button" at bounding box center [130, 434] width 31 height 31
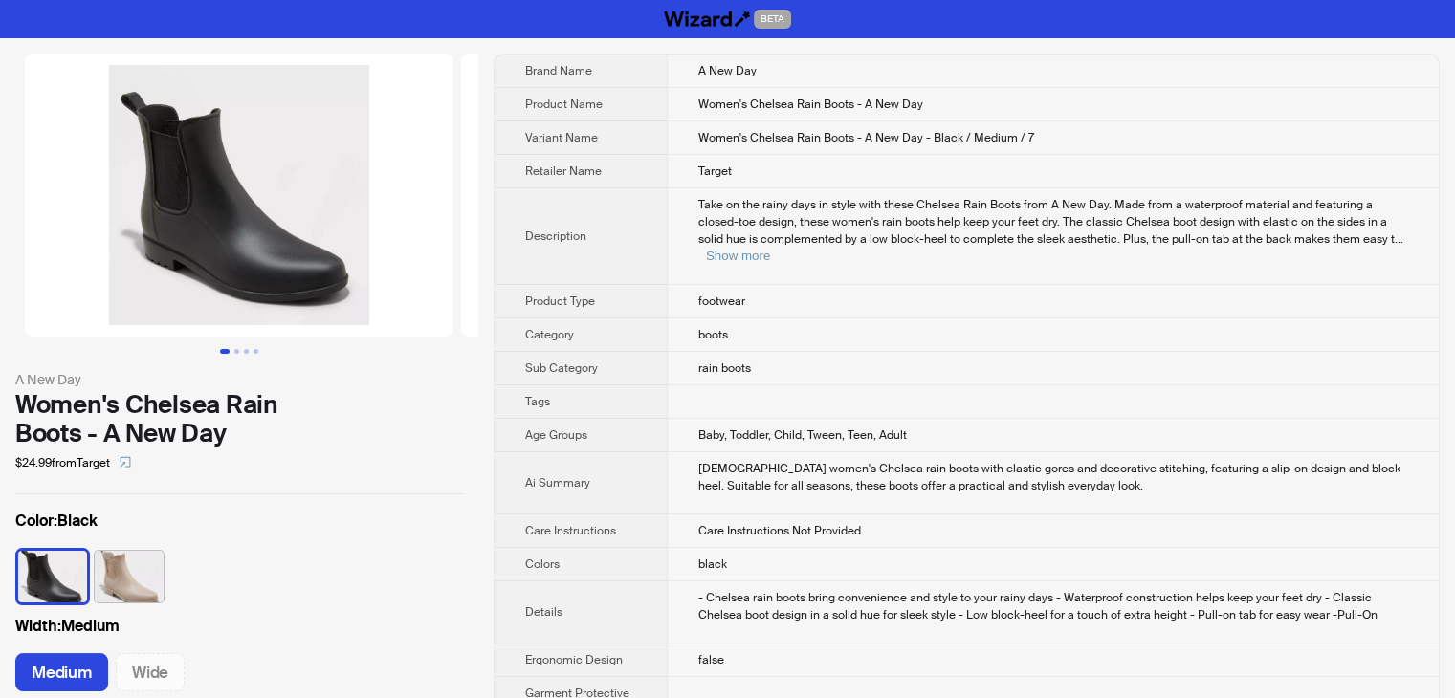
scroll to position [0, 67]
click at [131, 460] on icon "select" at bounding box center [125, 461] width 11 height 11
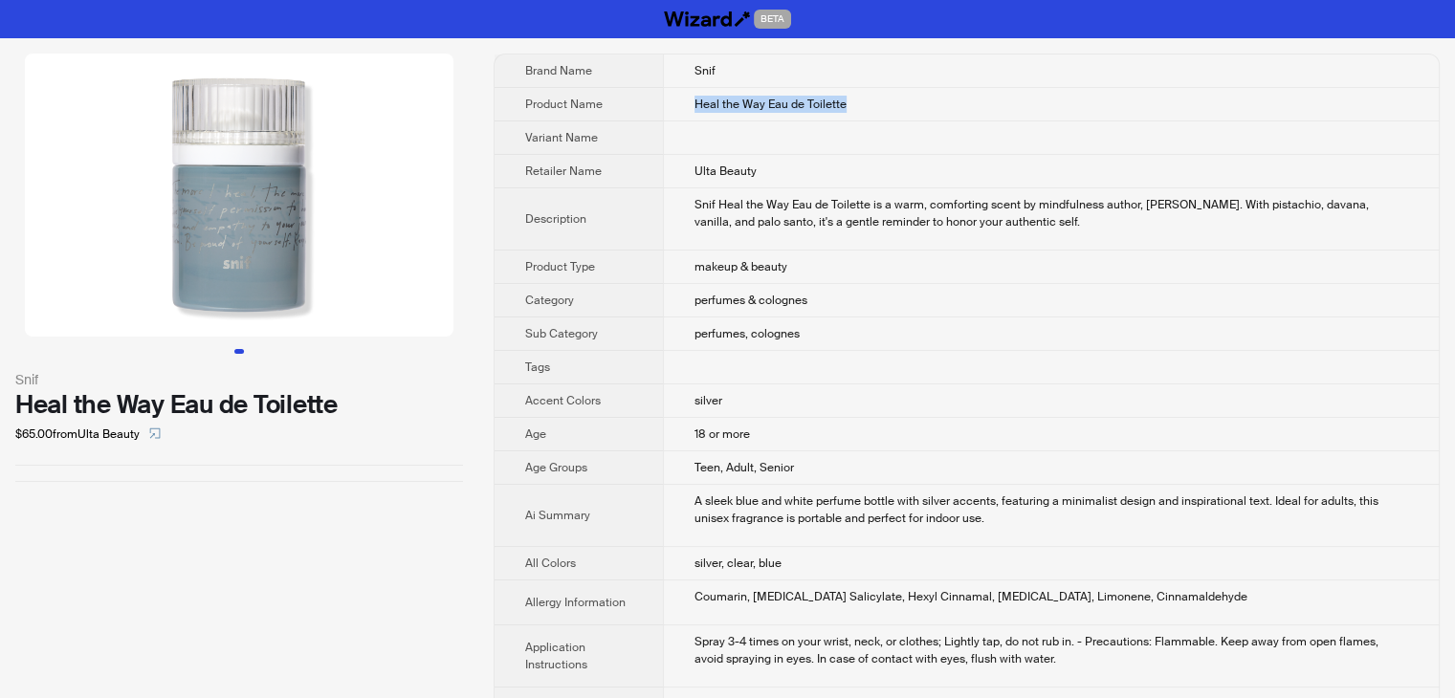
drag, startPoint x: 859, startPoint y: 104, endPoint x: 643, endPoint y: 110, distance: 216.2
click at [663, 110] on td "Heal the Way Eau de Toilette" at bounding box center [1051, 104] width 776 height 33
copy span "Heal the Way Eau de Toilette"
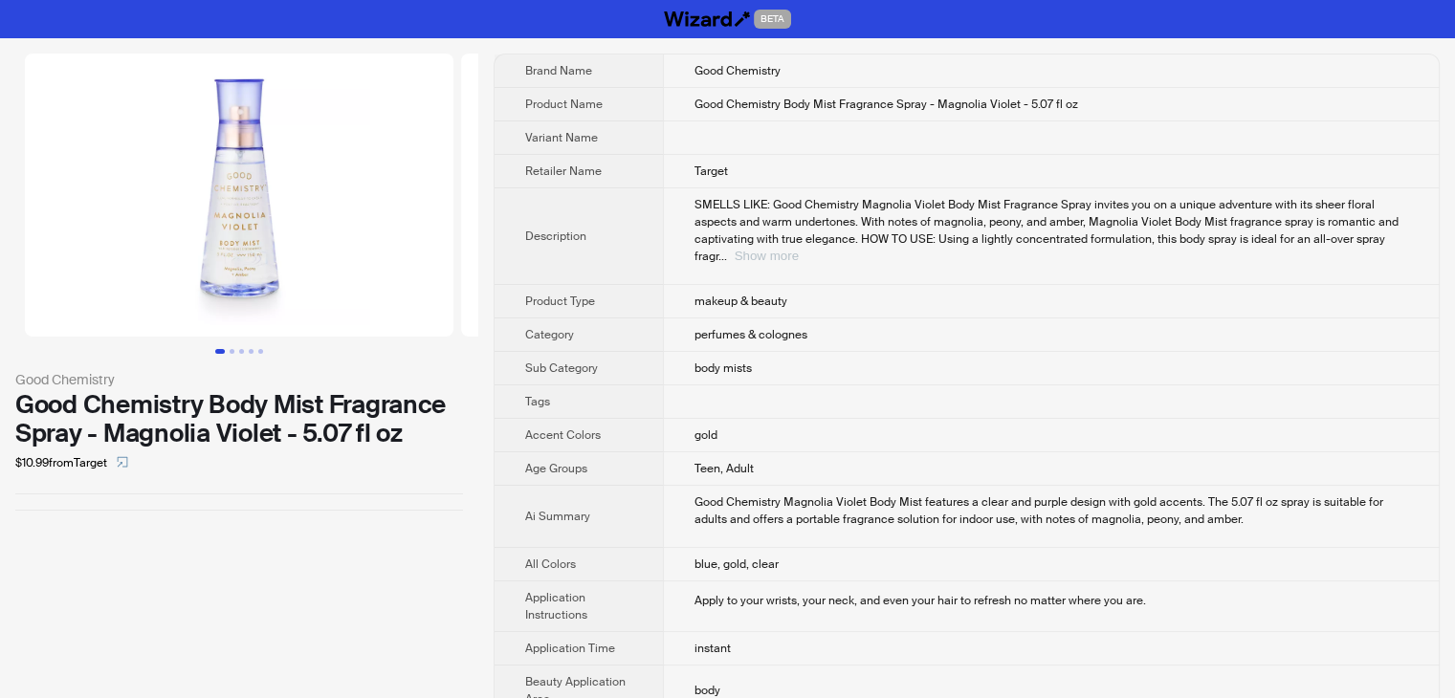
click at [799, 249] on button "Show more" at bounding box center [766, 256] width 64 height 14
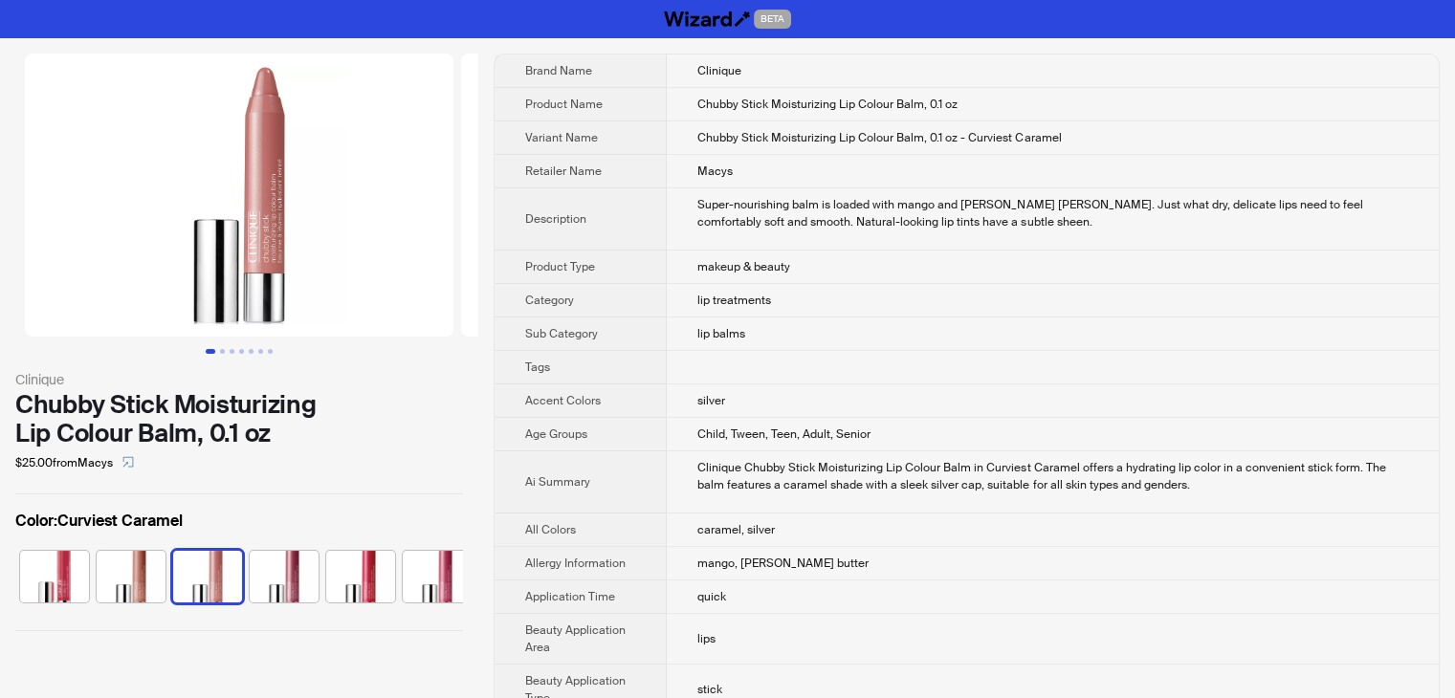
scroll to position [0, 624]
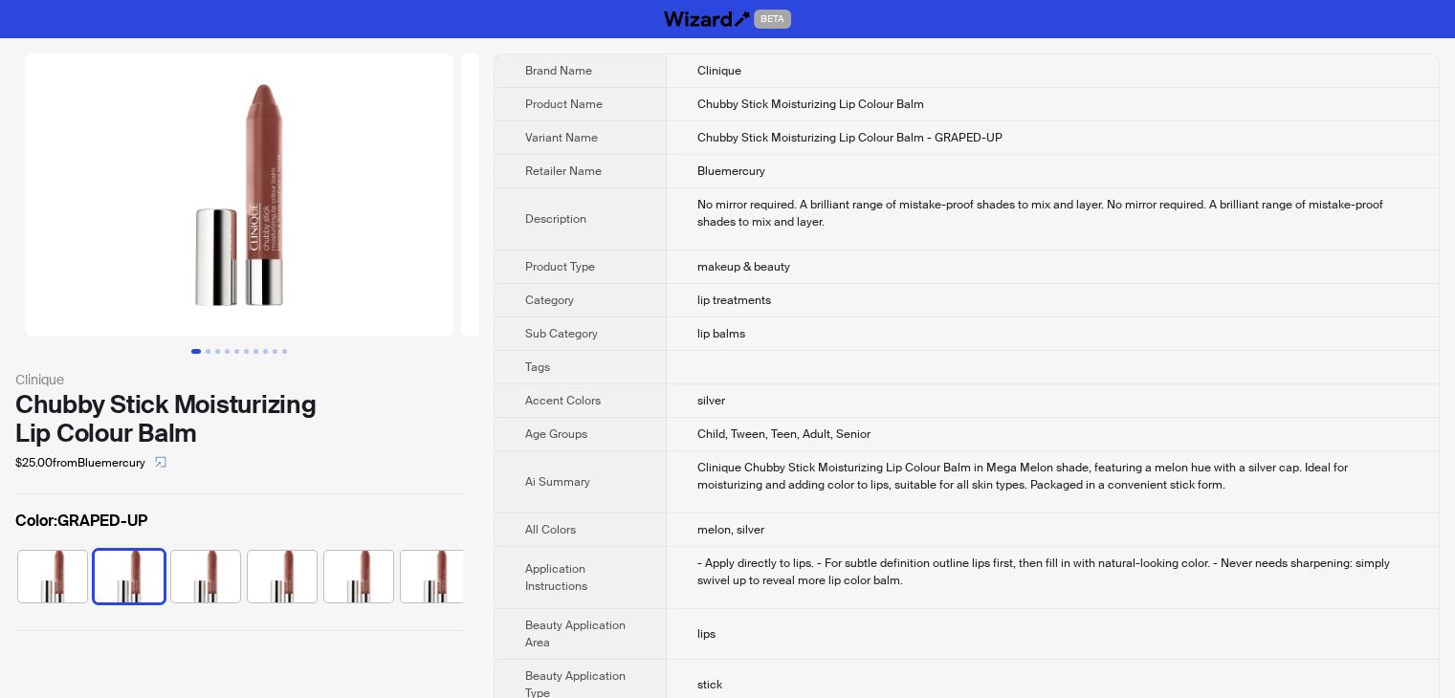
scroll to position [0, 49]
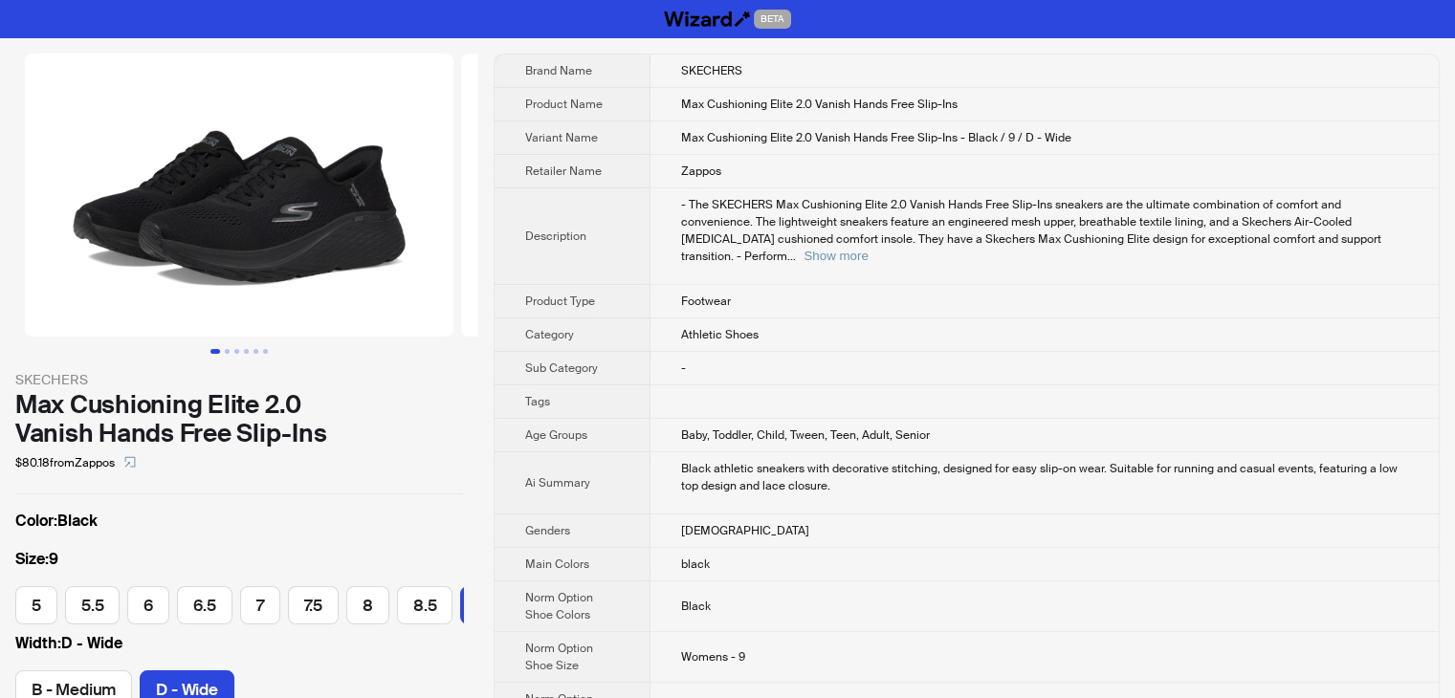
scroll to position [0, 206]
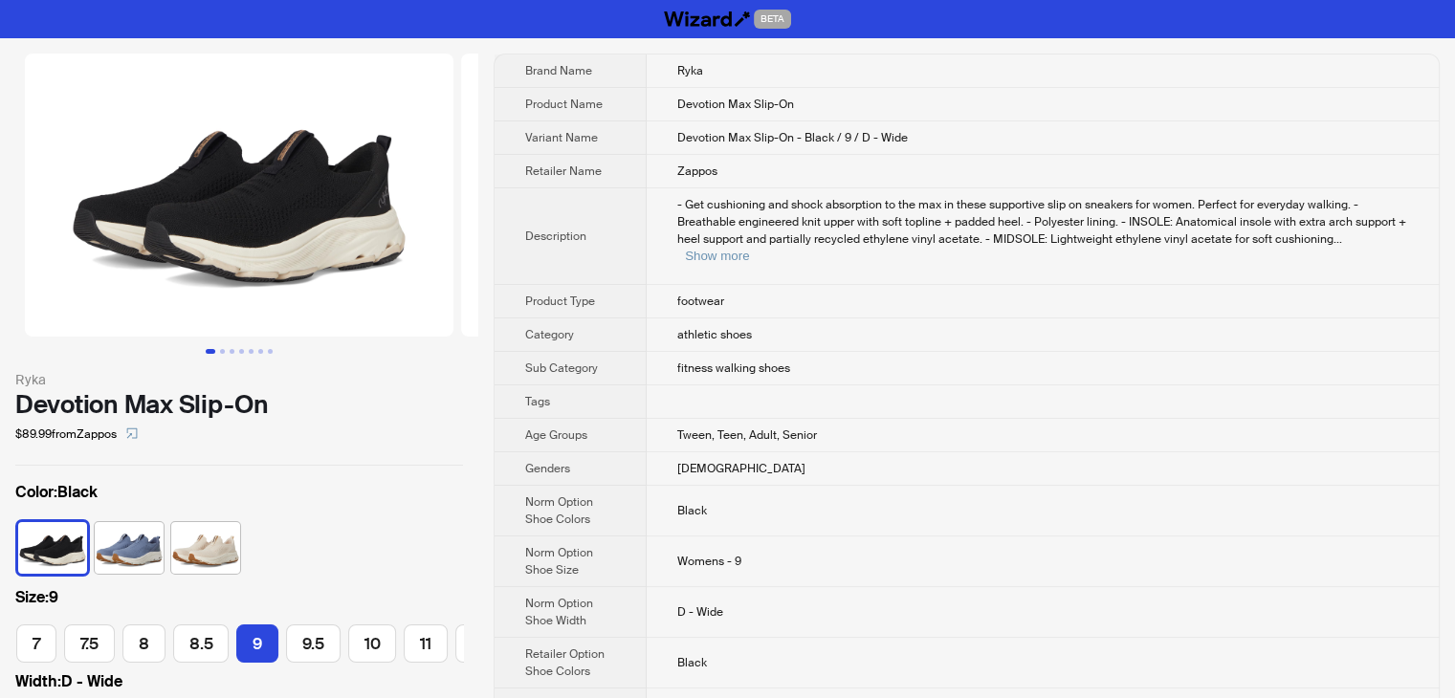
scroll to position [0, 260]
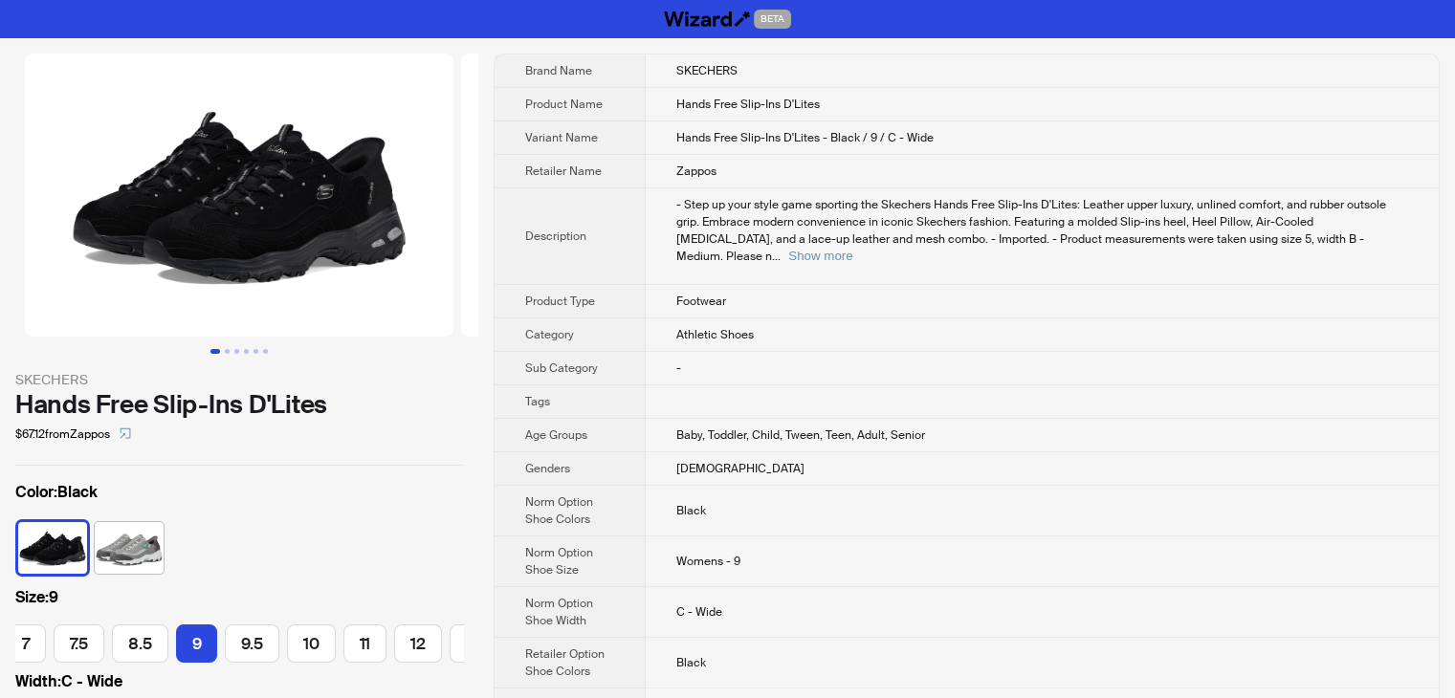
scroll to position [0, 265]
